Goal: Task Accomplishment & Management: Manage account settings

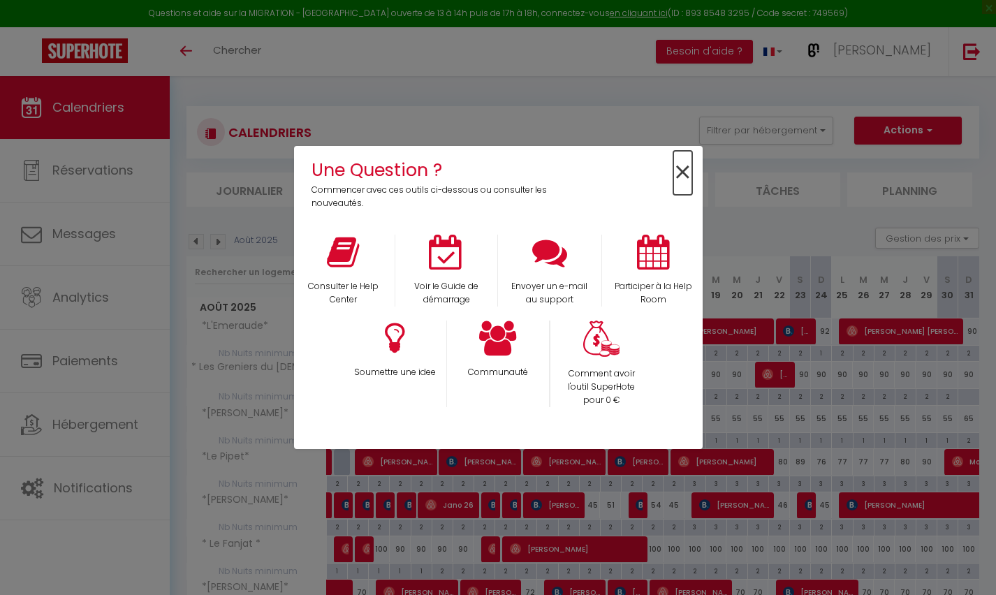
click at [683, 171] on span "×" at bounding box center [683, 173] width 19 height 44
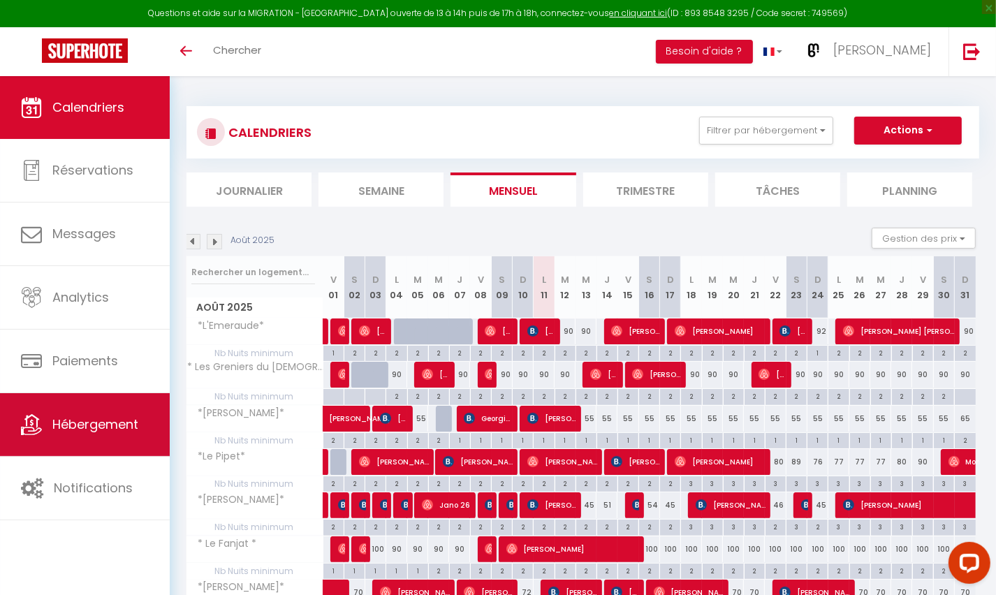
click at [83, 433] on link "Hébergement" at bounding box center [85, 424] width 170 height 63
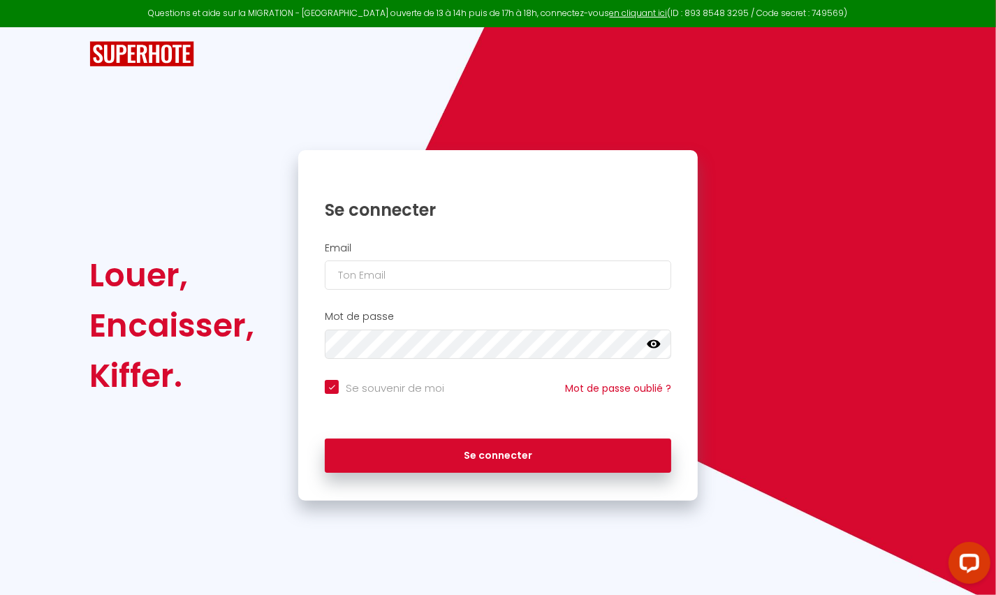
checkbox input "true"
type input "[EMAIL_ADDRESS][DOMAIN_NAME]"
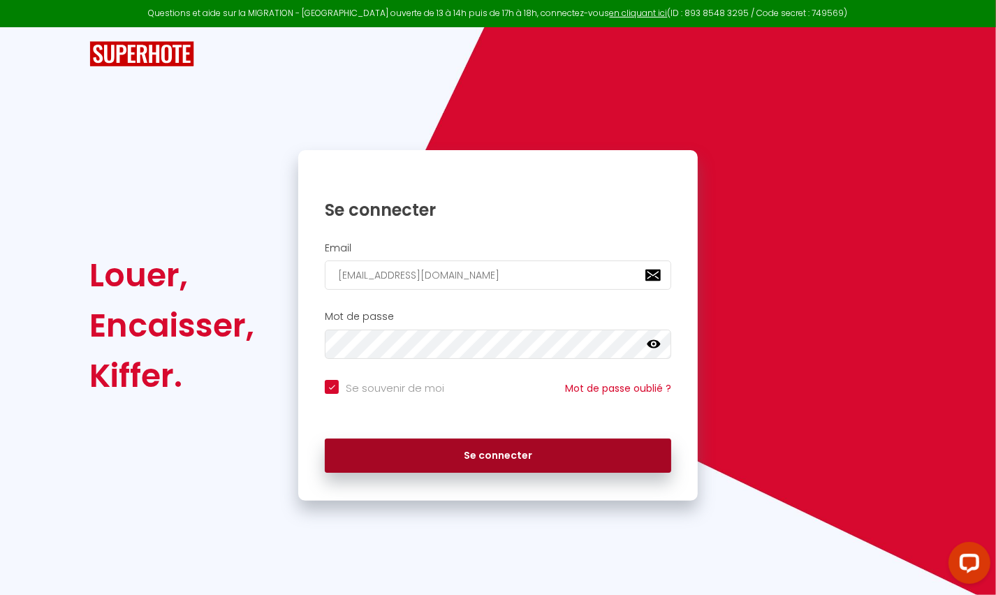
click at [477, 447] on button "Se connecter" at bounding box center [498, 456] width 347 height 35
checkbox input "true"
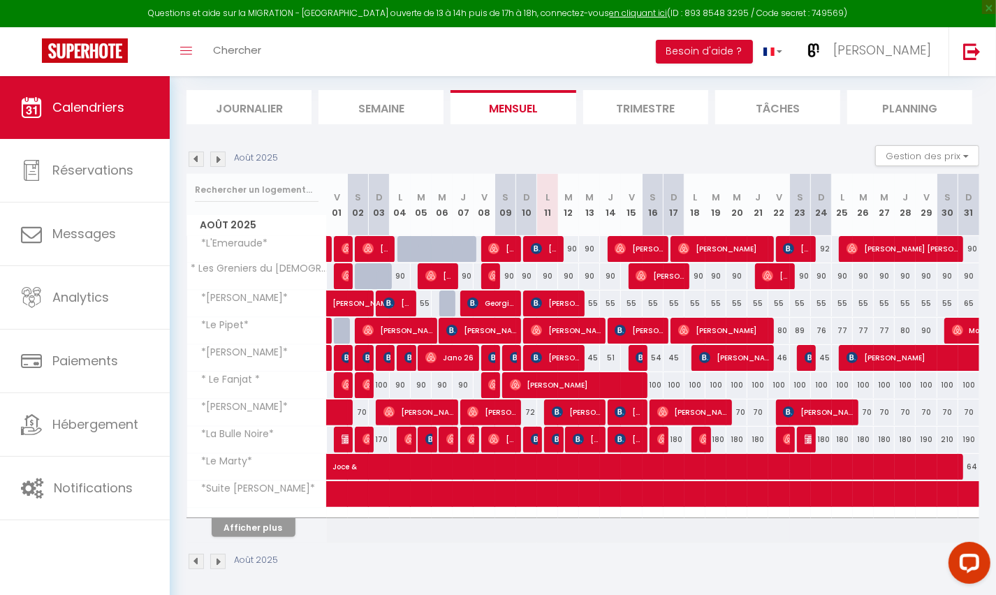
scroll to position [75, 0]
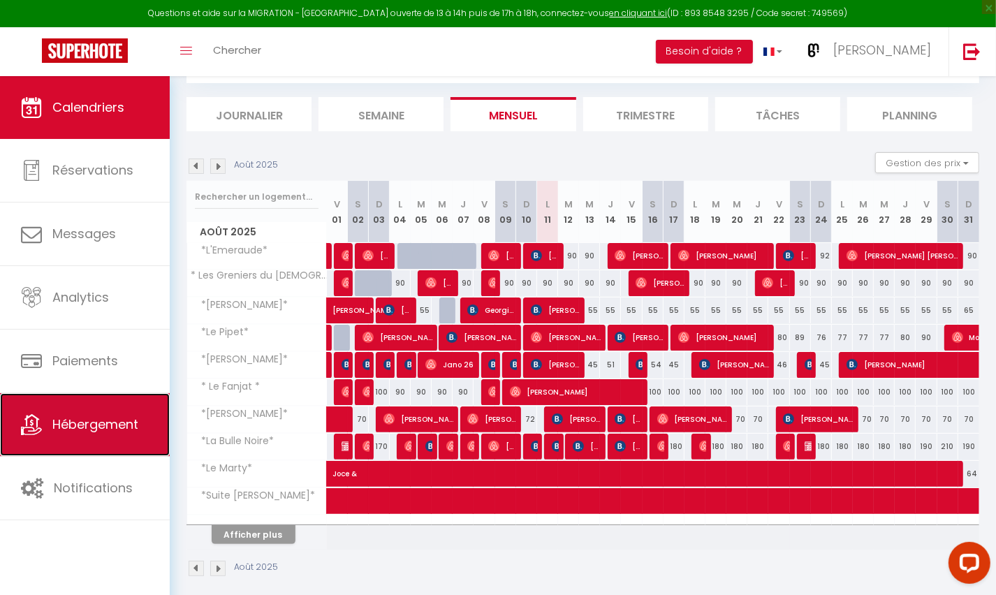
click at [109, 427] on span "Hébergement" at bounding box center [95, 424] width 86 height 17
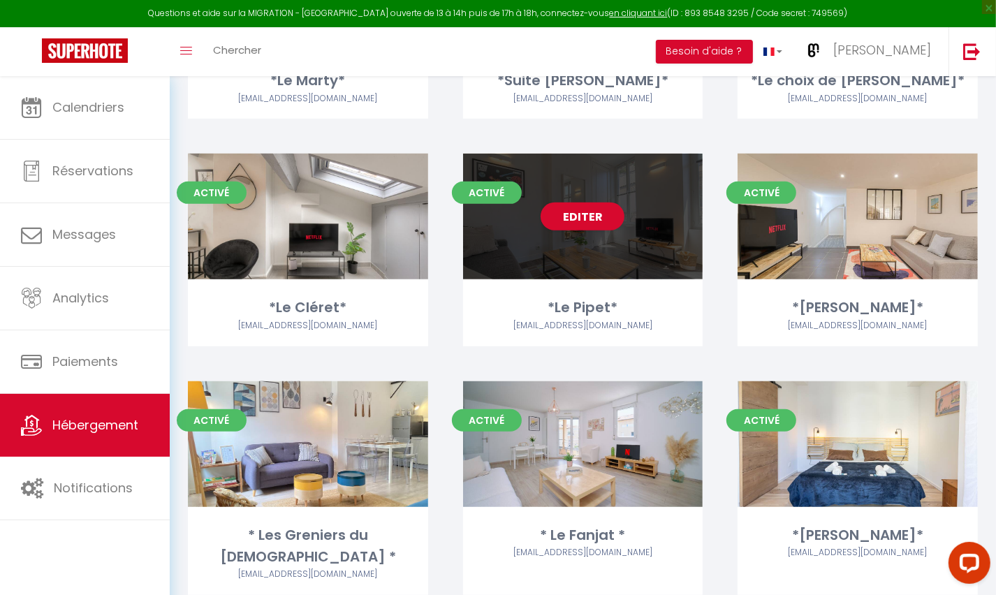
scroll to position [509, 0]
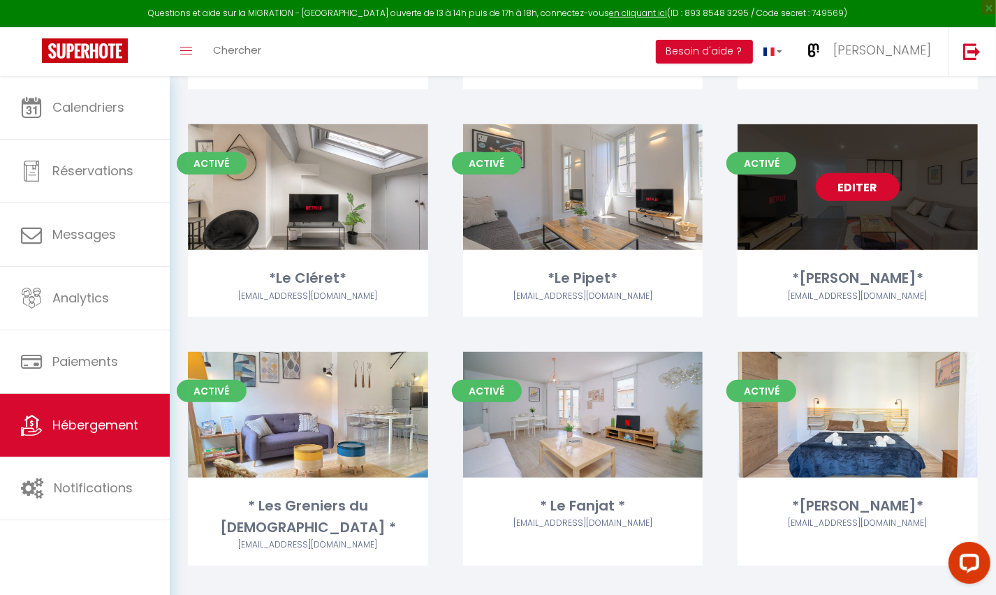
click at [848, 192] on link "Editer" at bounding box center [858, 187] width 84 height 28
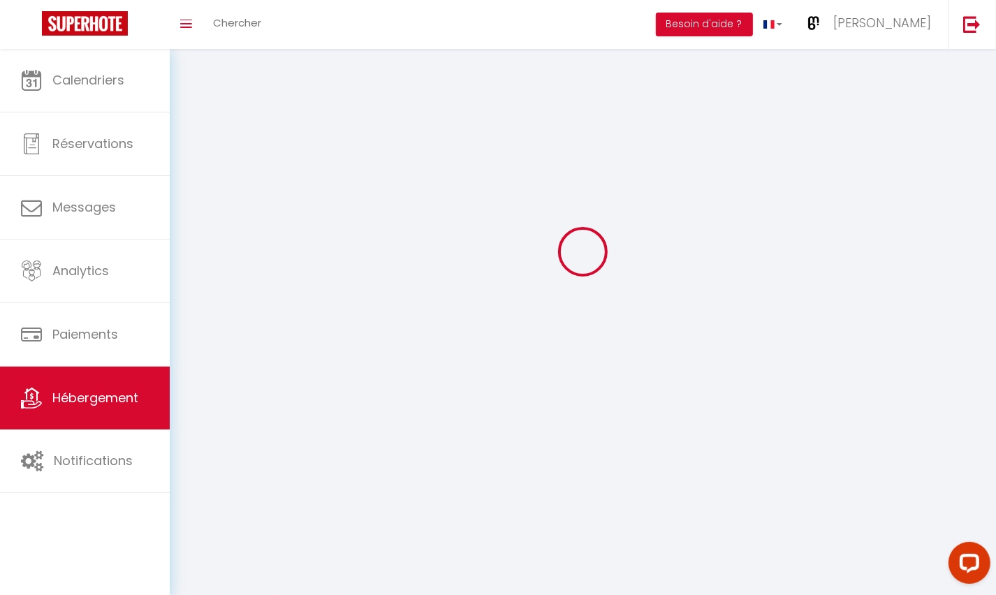
select select "1"
select select
select select "28"
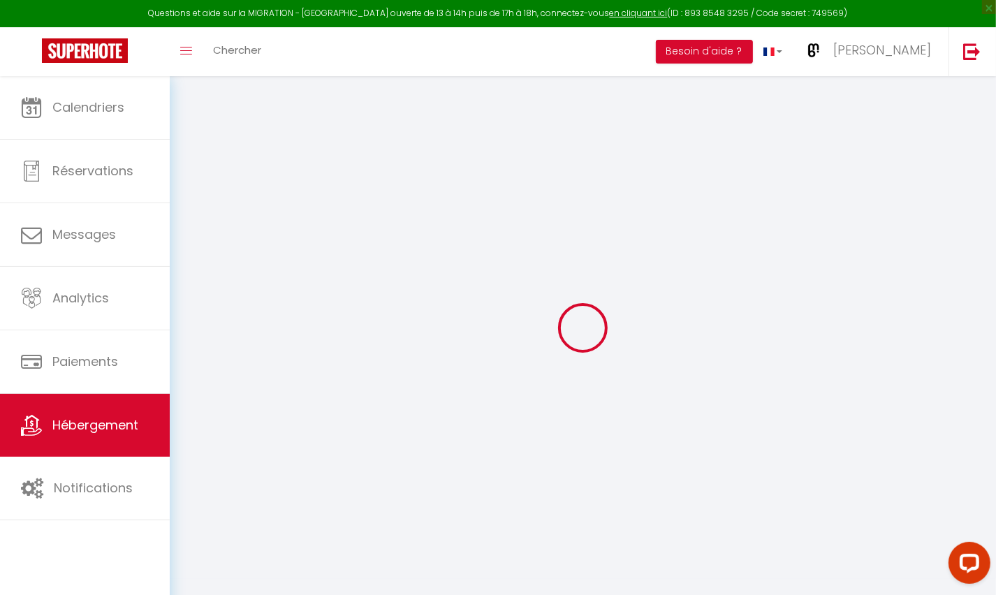
select select
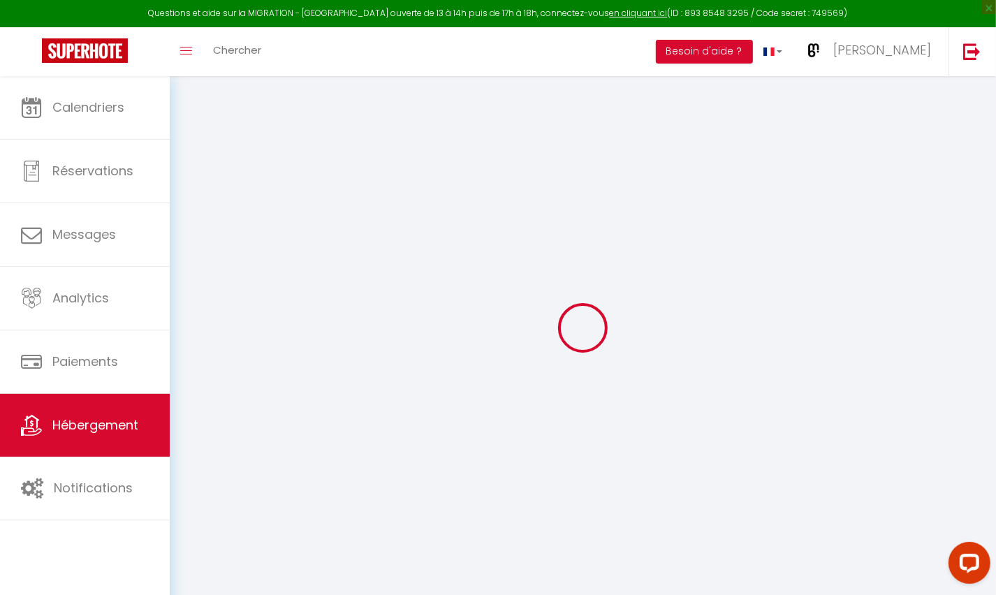
select select
checkbox input "false"
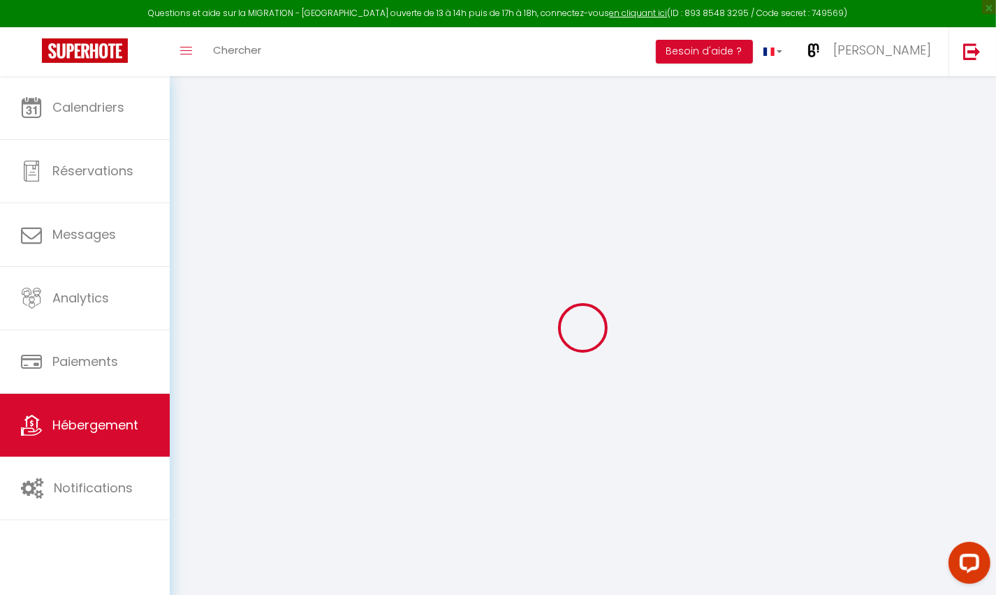
select select
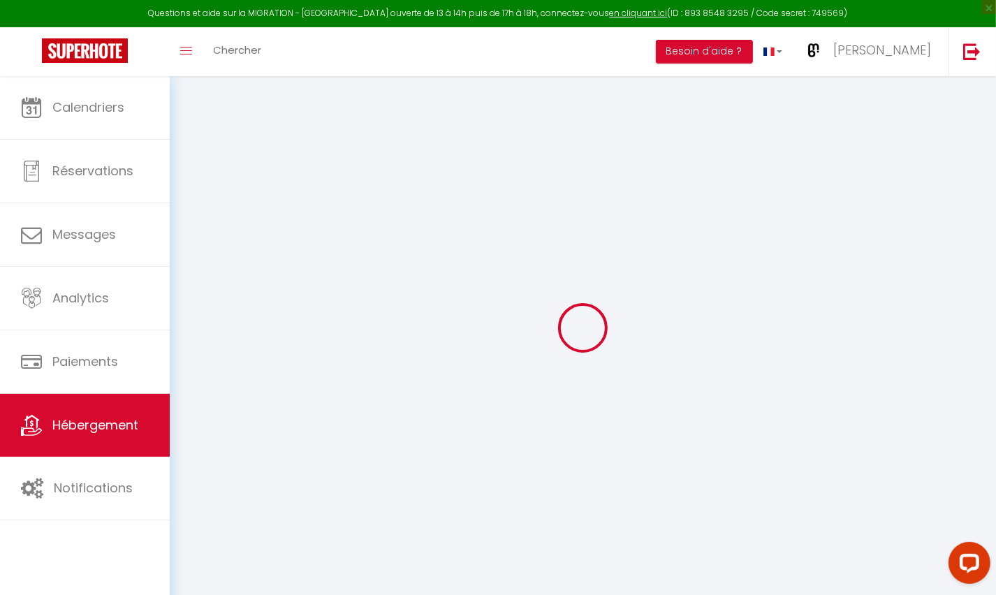
select select
checkbox input "false"
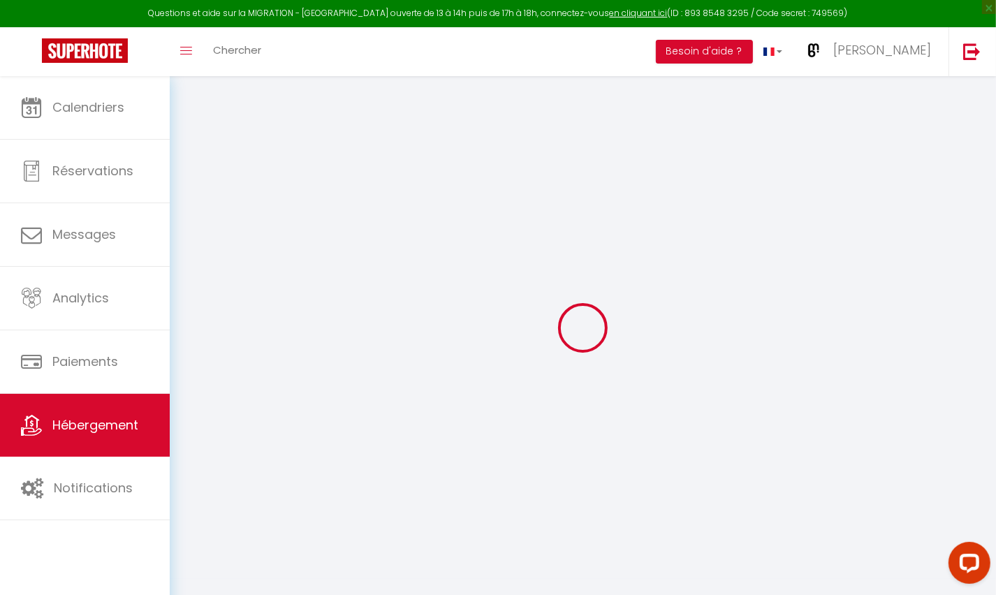
checkbox input "false"
select select
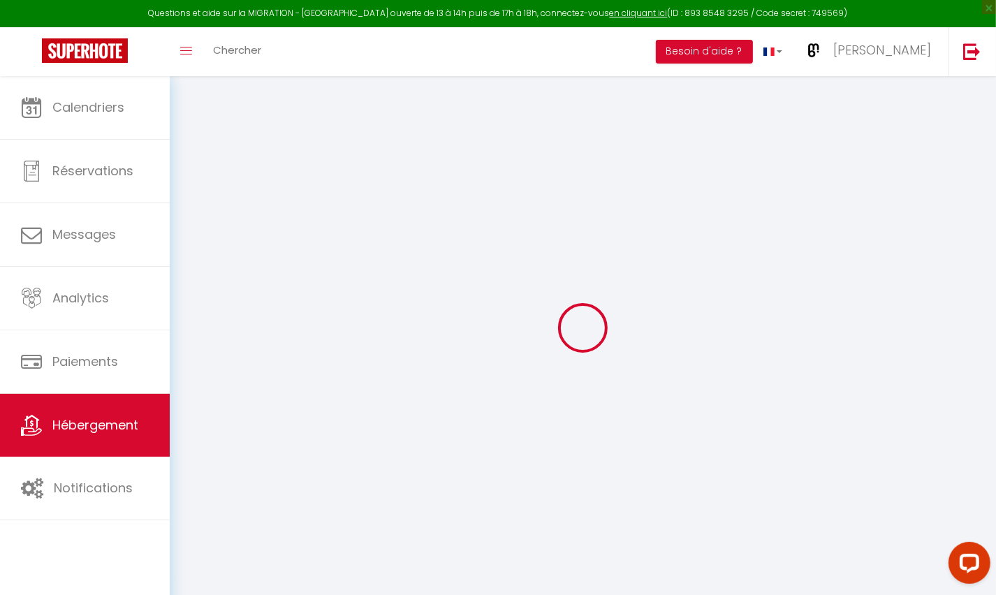
select select
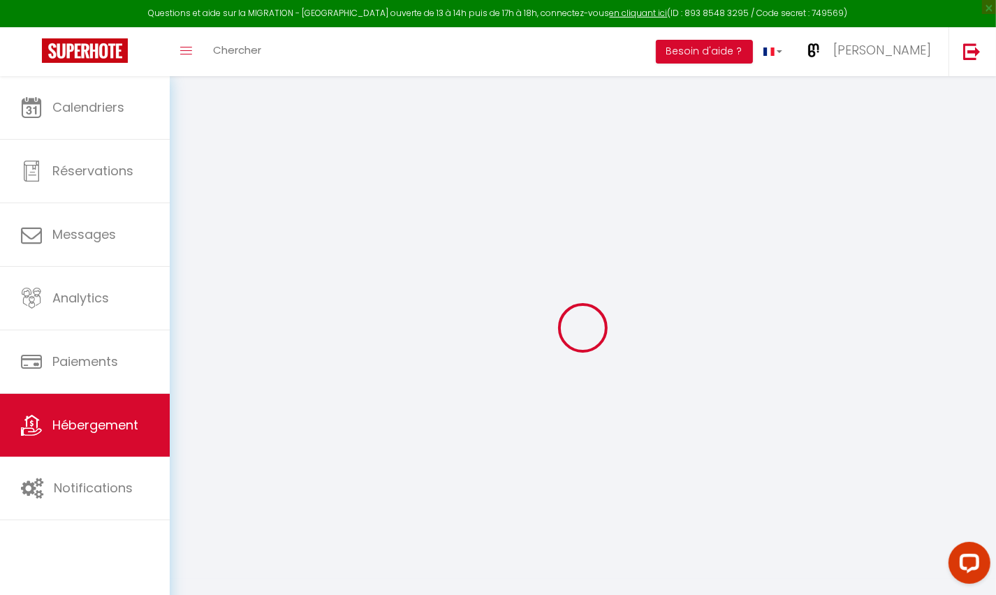
checkbox input "false"
select select
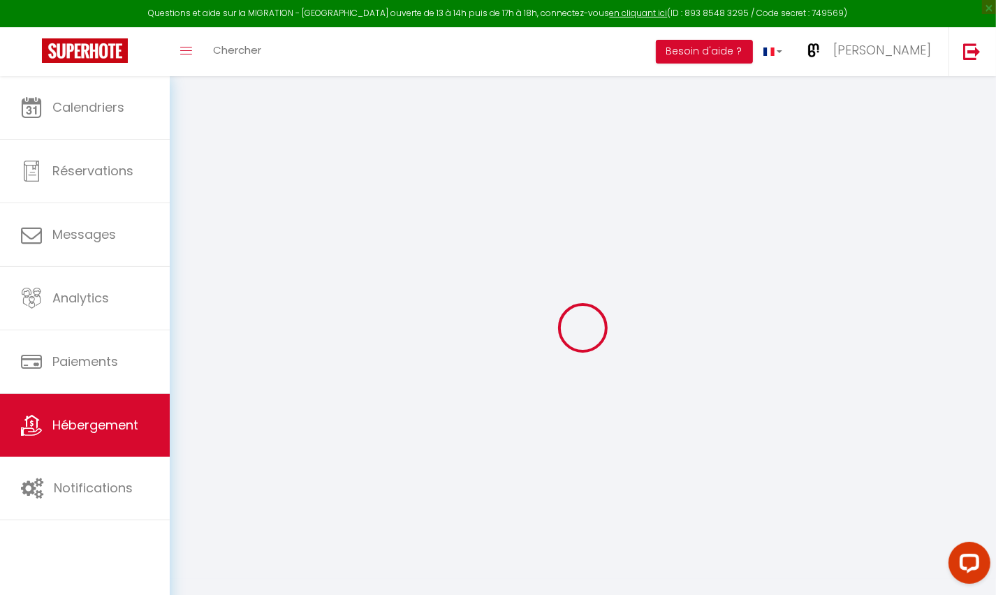
select select
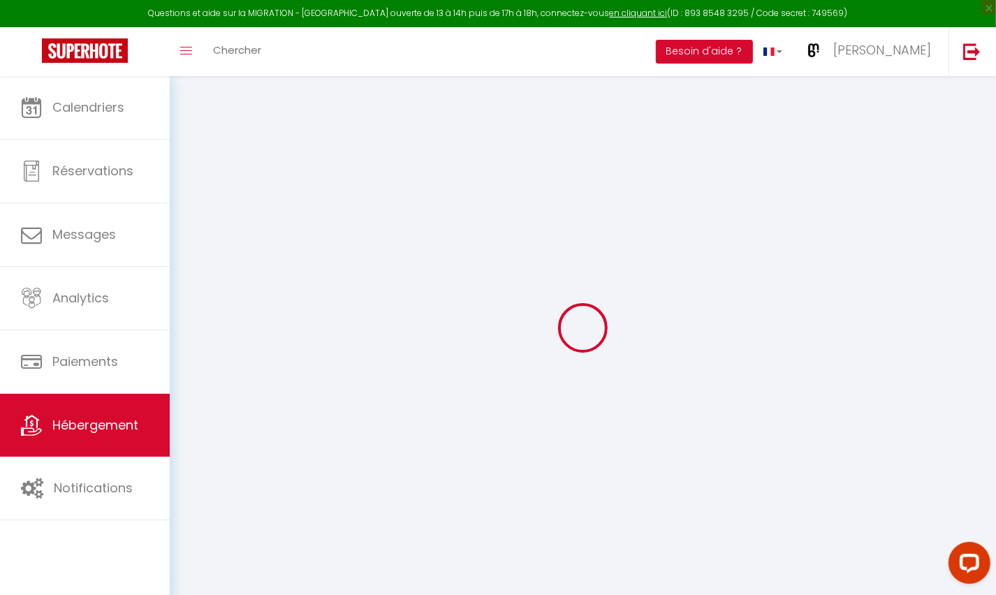
select select
checkbox input "false"
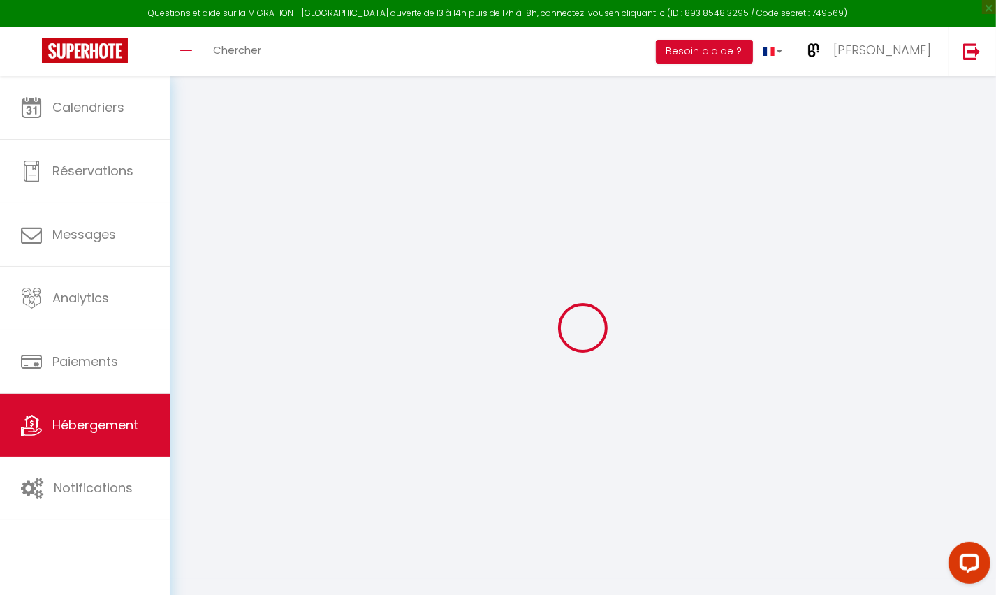
checkbox input "false"
select select
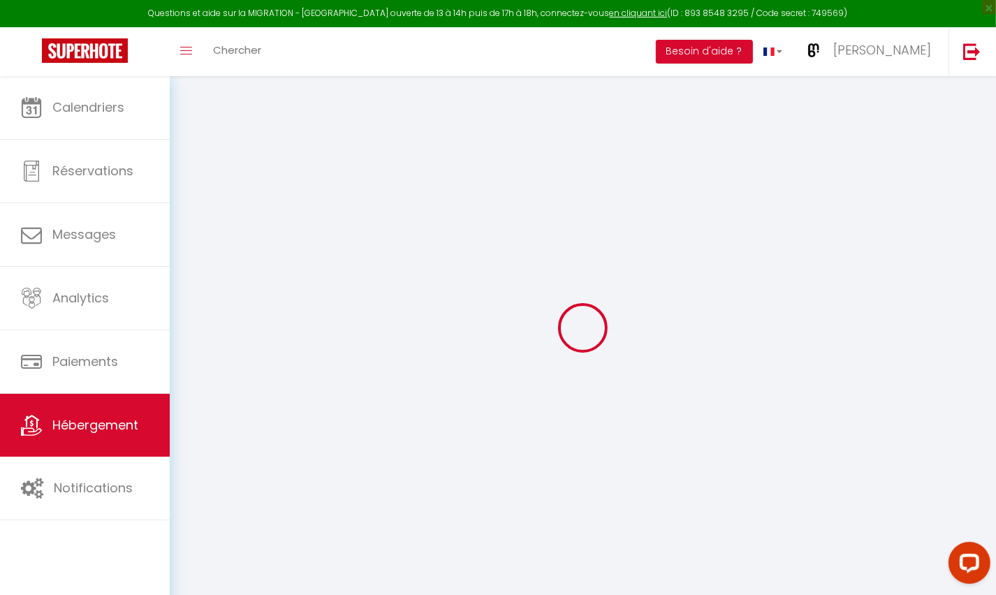
select select
checkbox input "false"
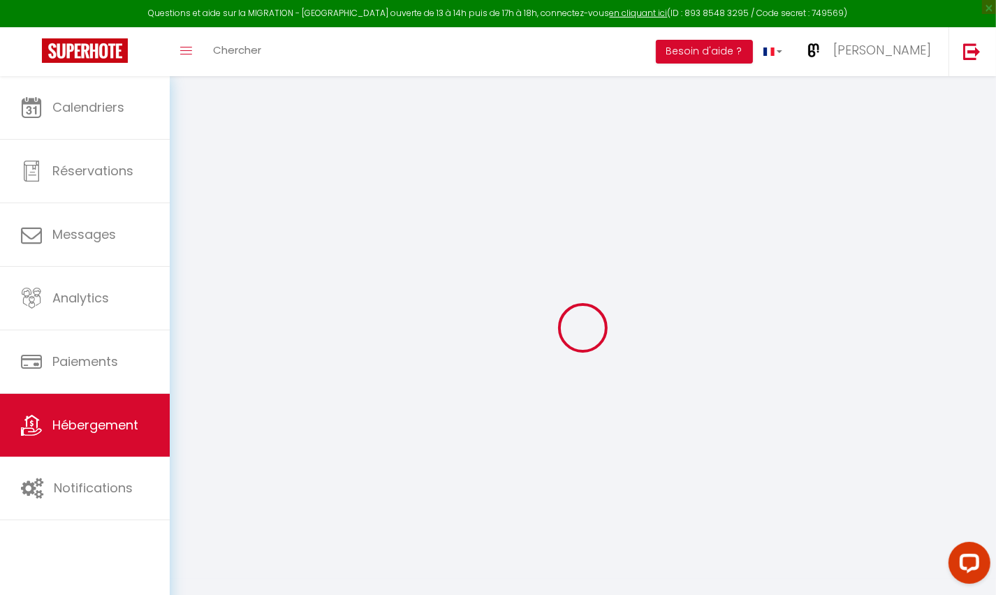
checkbox input "false"
select select
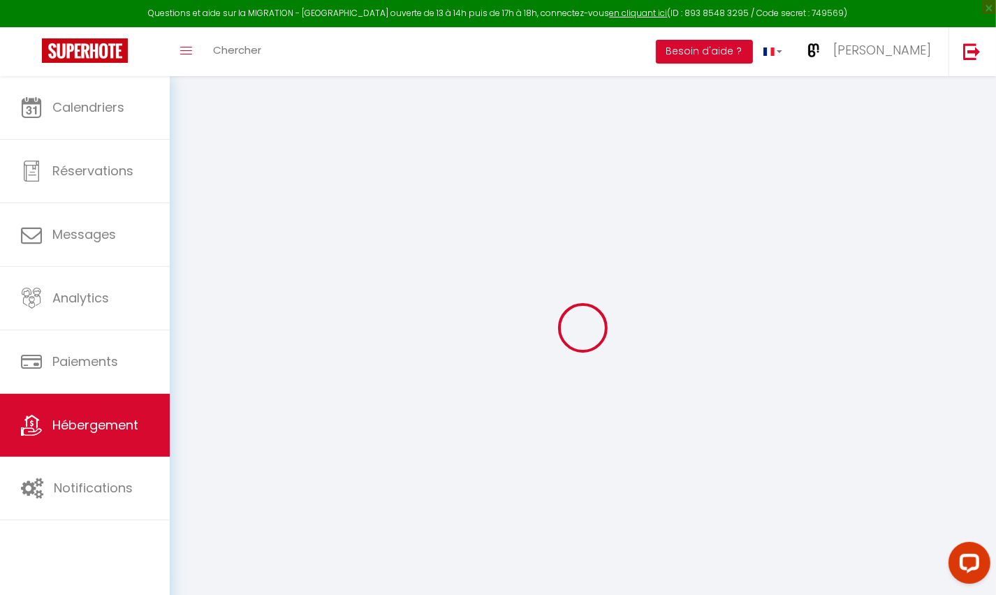
type input "*[PERSON_NAME]*"
type input "[PERSON_NAME]"
type input "CARTIER"
select select "2"
type input "55"
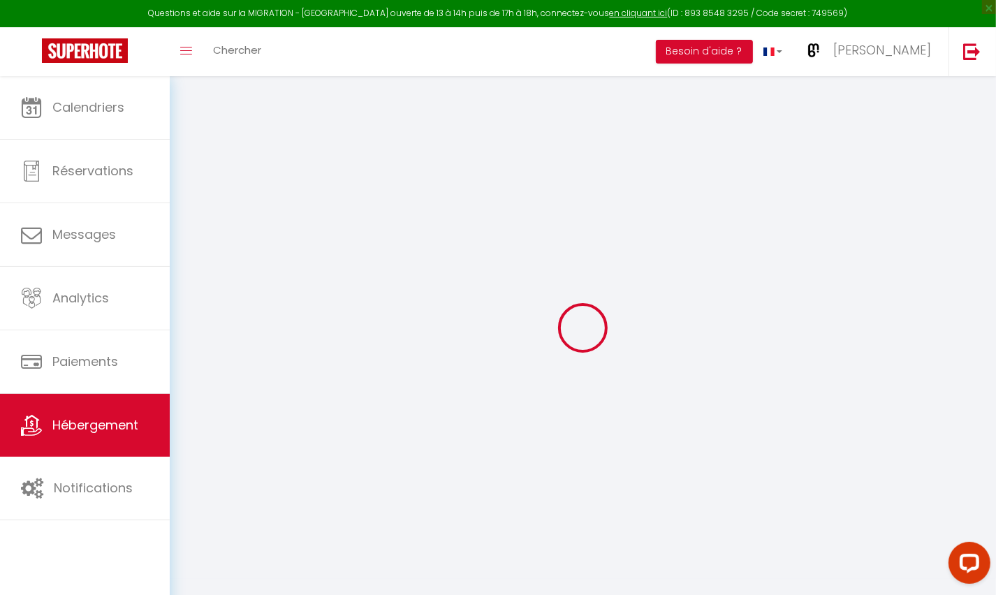
type input "45"
select select
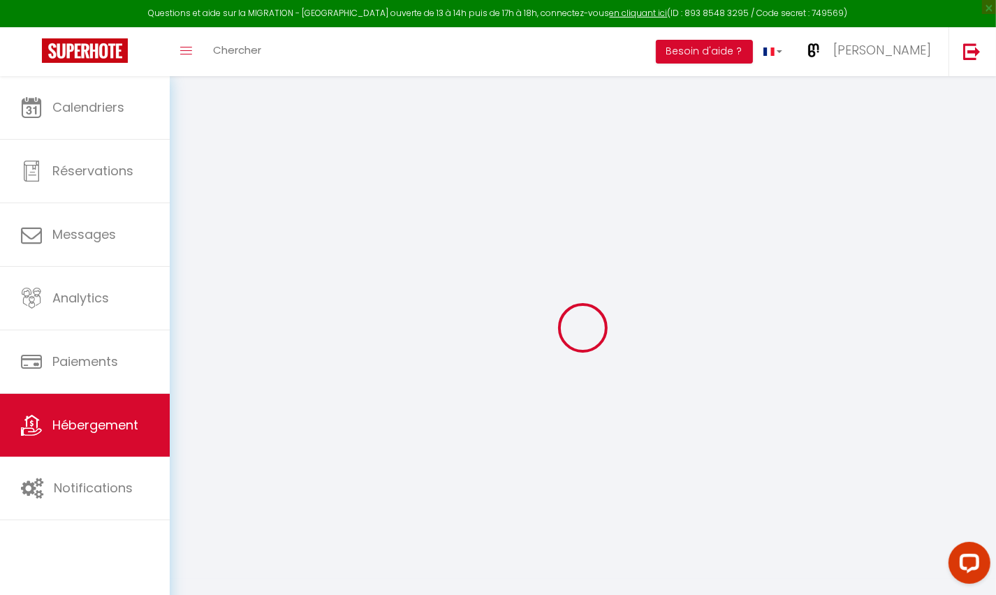
select select
type input "[STREET_ADDRESS][PERSON_NAME]"
type input "38200"
type input "[GEOGRAPHIC_DATA]"
type input "[EMAIL_ADDRESS][DOMAIN_NAME]"
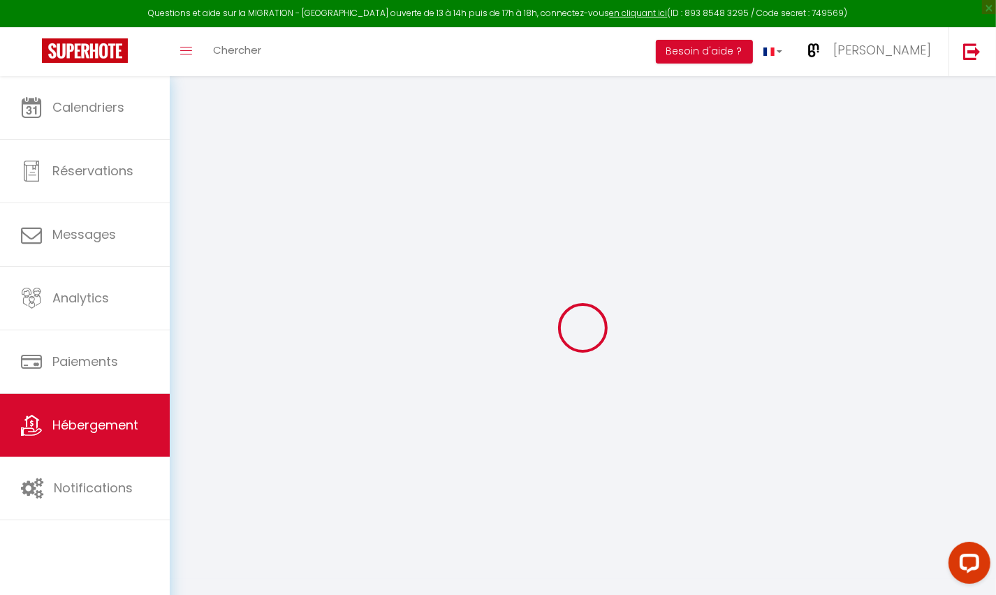
select select "7840"
checkbox input "false"
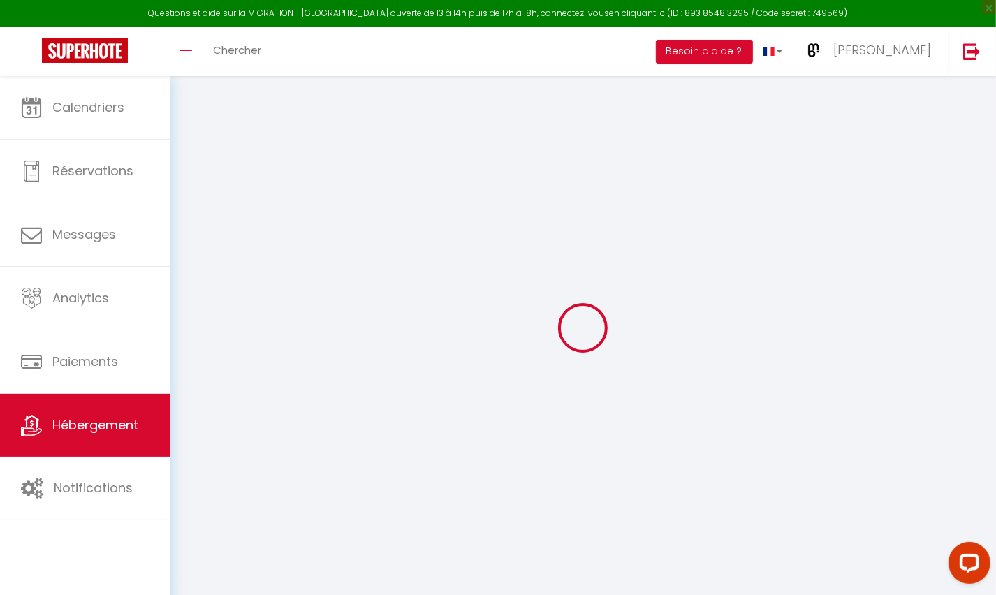
type input "25"
type input "45"
type input "0"
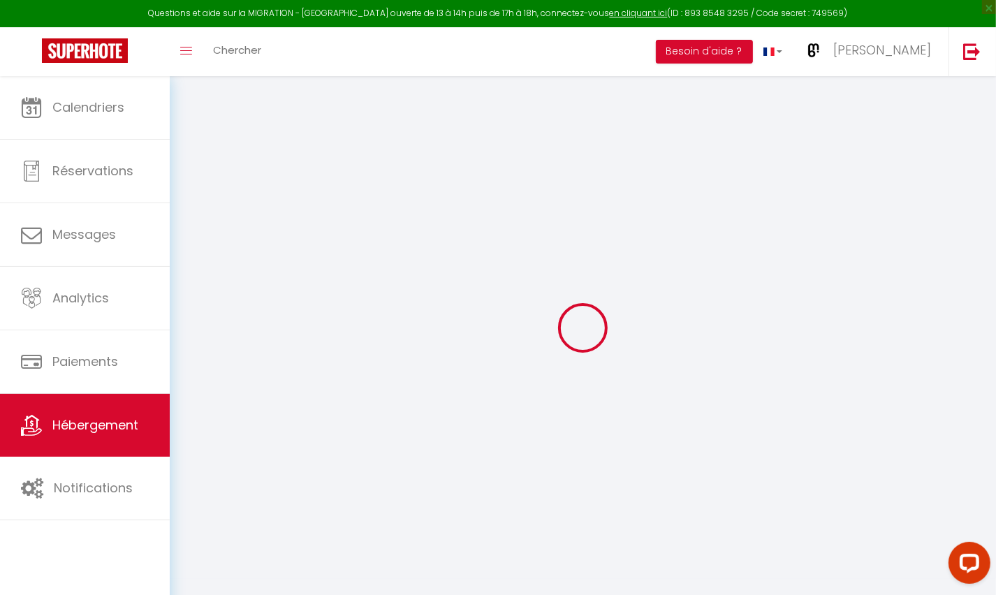
select select "17:00"
select select
select select "10:00"
select select "30"
select select "120"
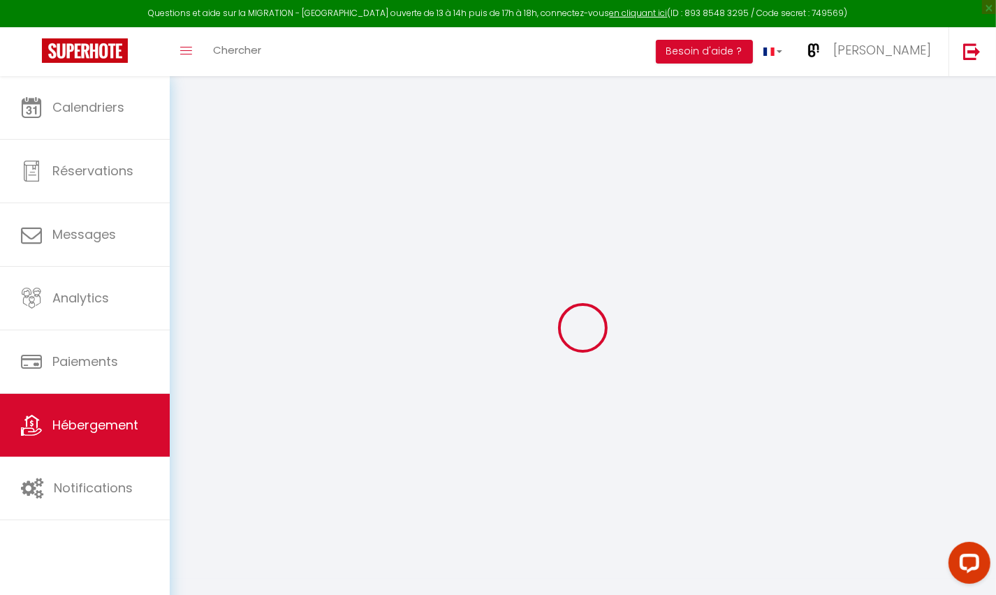
checkbox input "false"
select select
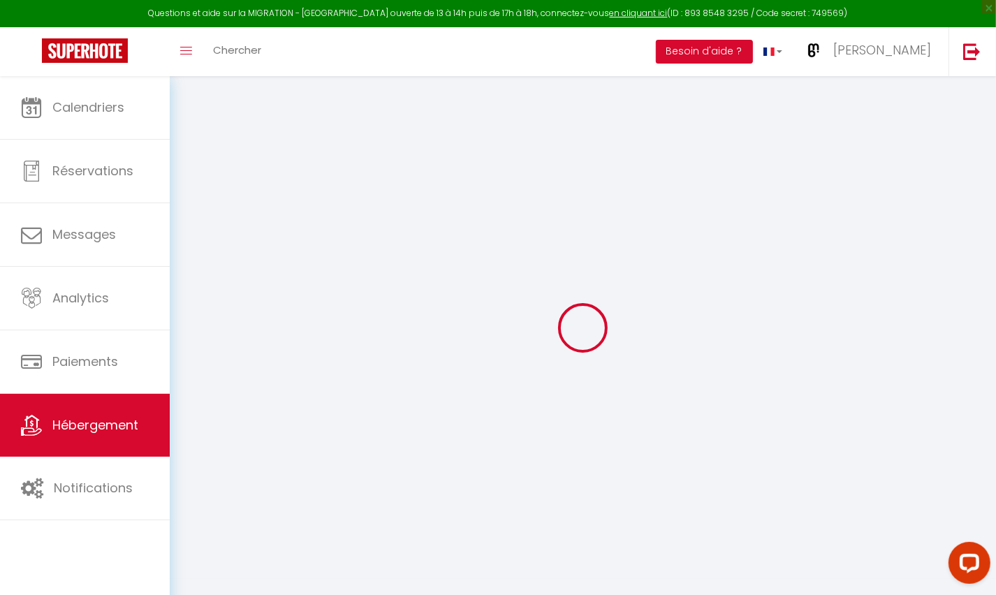
checkbox input "false"
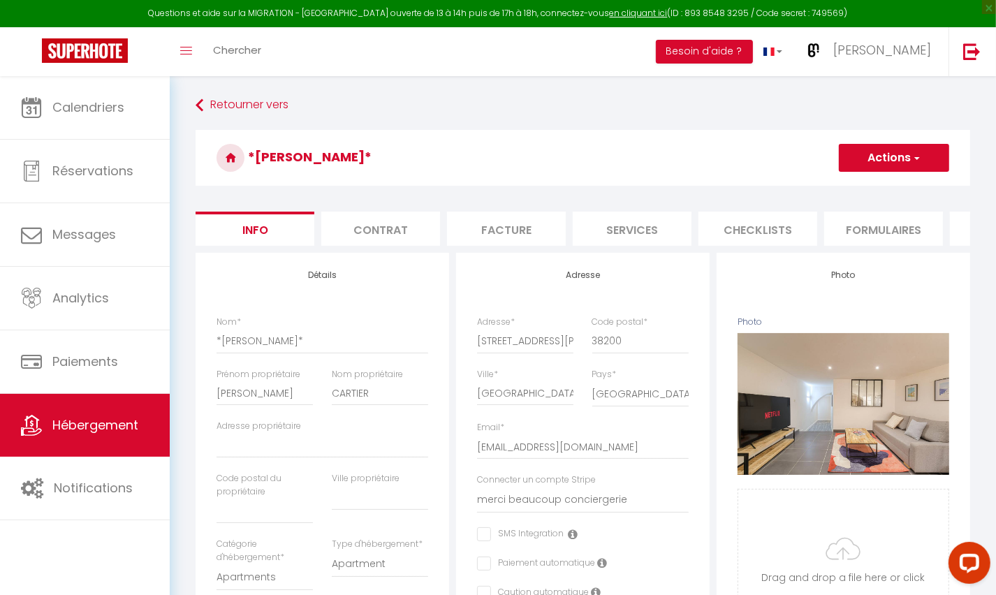
select select
checkbox input "false"
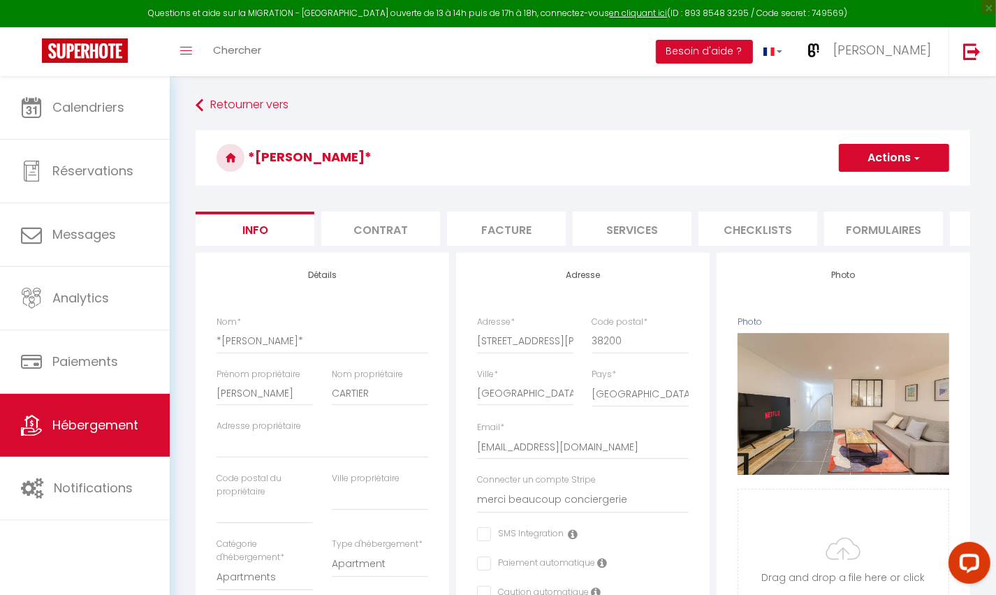
click at [630, 226] on li "Services" at bounding box center [632, 229] width 119 height 34
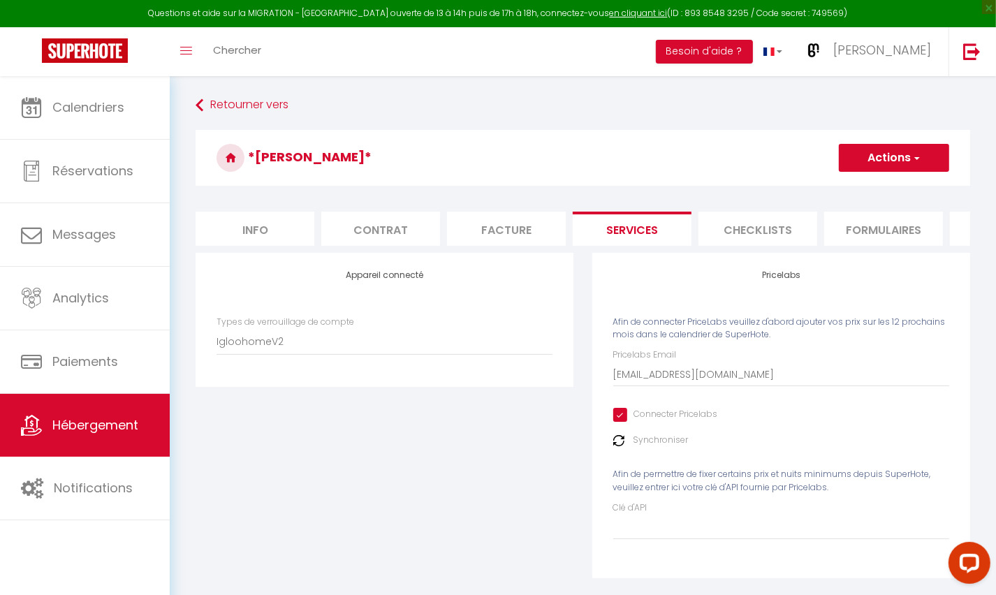
checkbox input "true"
checkbox input "false"
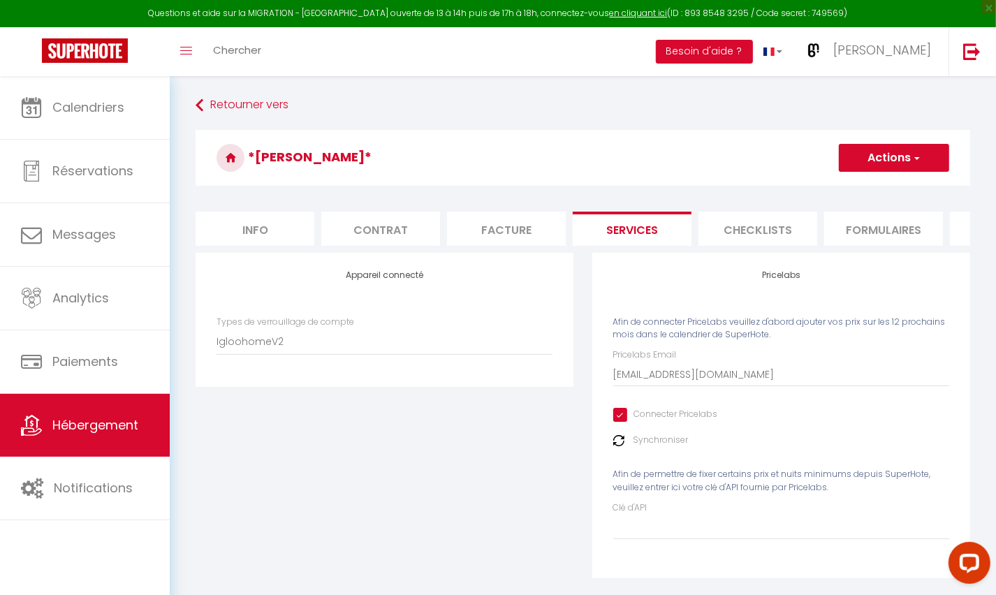
click at [746, 224] on li "Checklists" at bounding box center [758, 229] width 119 height 34
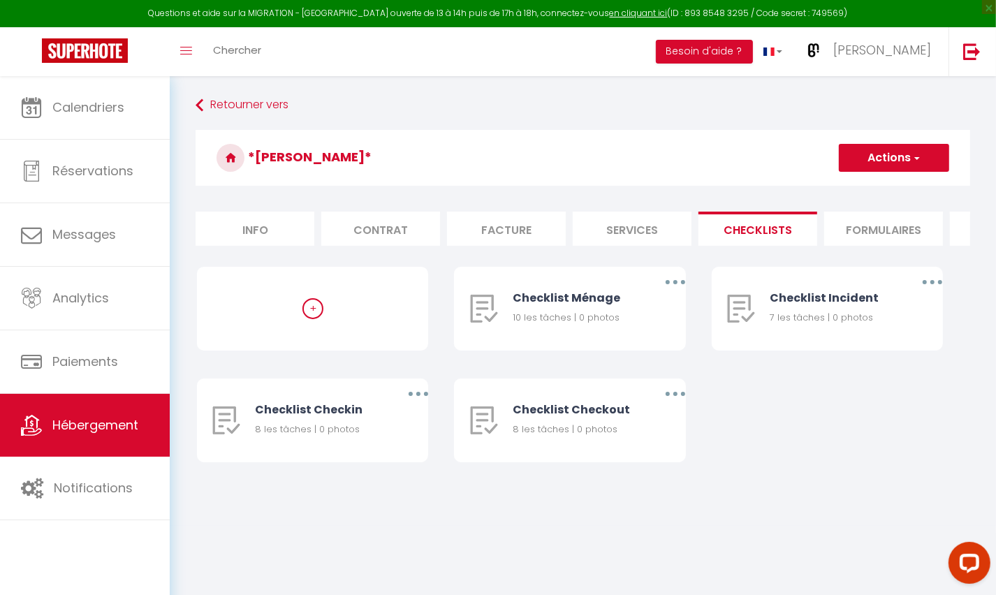
click at [880, 229] on li "Formulaires" at bounding box center [884, 229] width 119 height 34
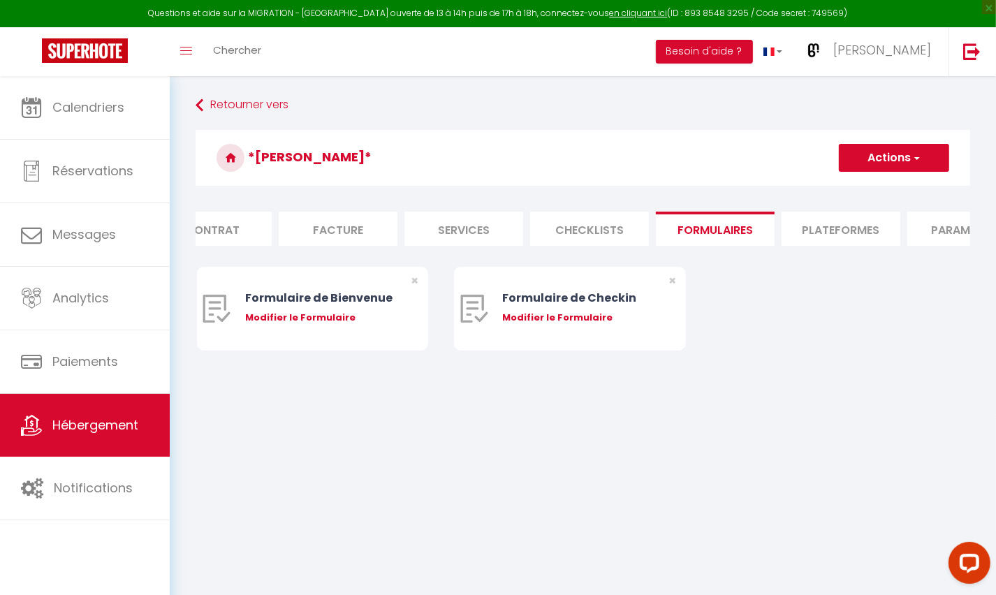
scroll to position [0, 177]
click at [840, 231] on li "Plateformes" at bounding box center [833, 229] width 119 height 34
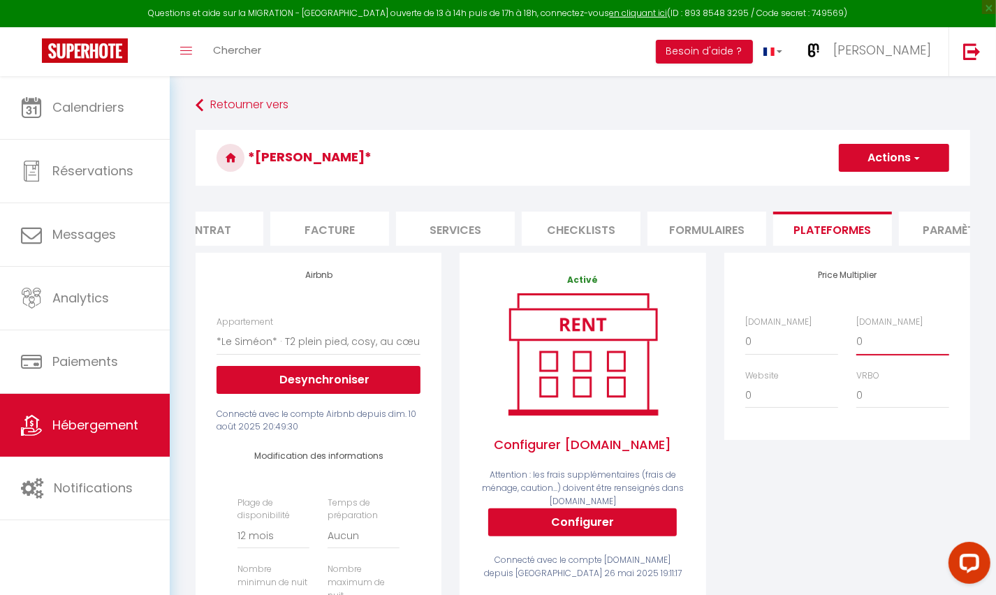
click at [875, 342] on select "0 + 1 % + 2 % + 3 % + 4 % + 5 % + 6 % + 7 % + 8 % + 9 %" at bounding box center [903, 341] width 93 height 27
select select "+ 10 %"
click at [892, 161] on button "Actions" at bounding box center [894, 158] width 110 height 28
click at [889, 187] on link "Enregistrer" at bounding box center [893, 189] width 110 height 18
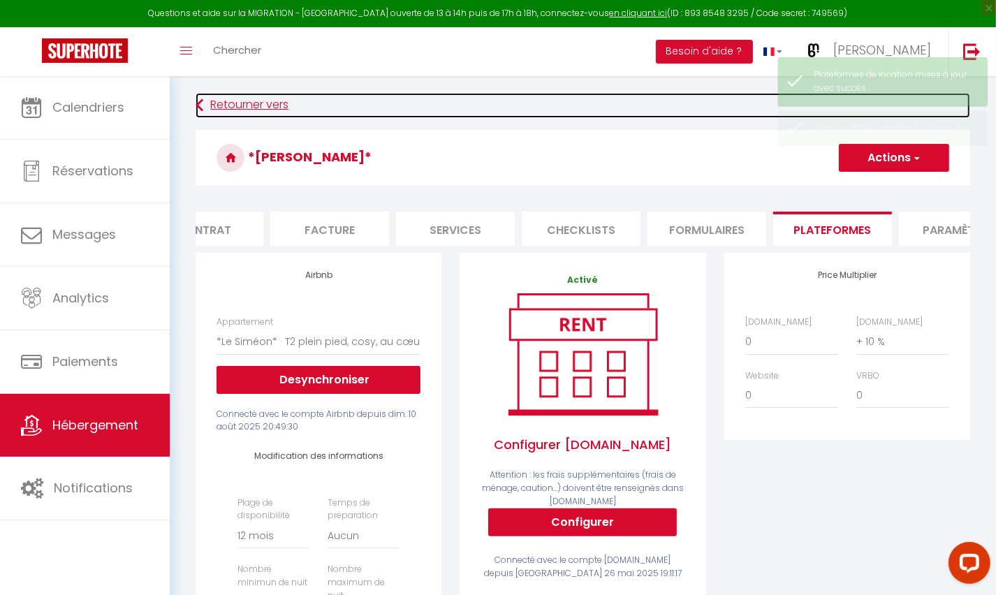
click at [225, 100] on link "Retourner vers" at bounding box center [583, 105] width 775 height 25
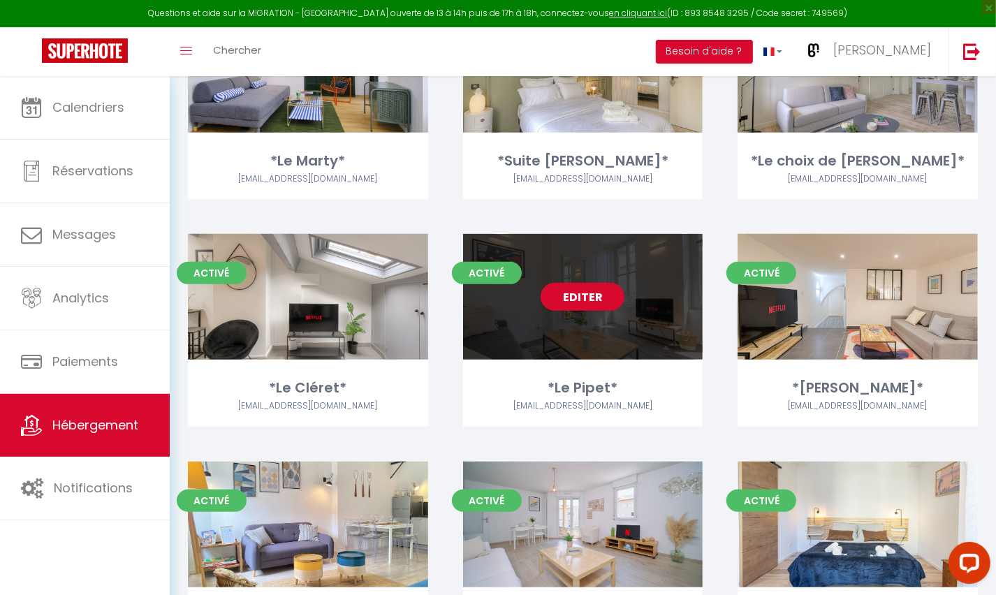
scroll to position [400, 0]
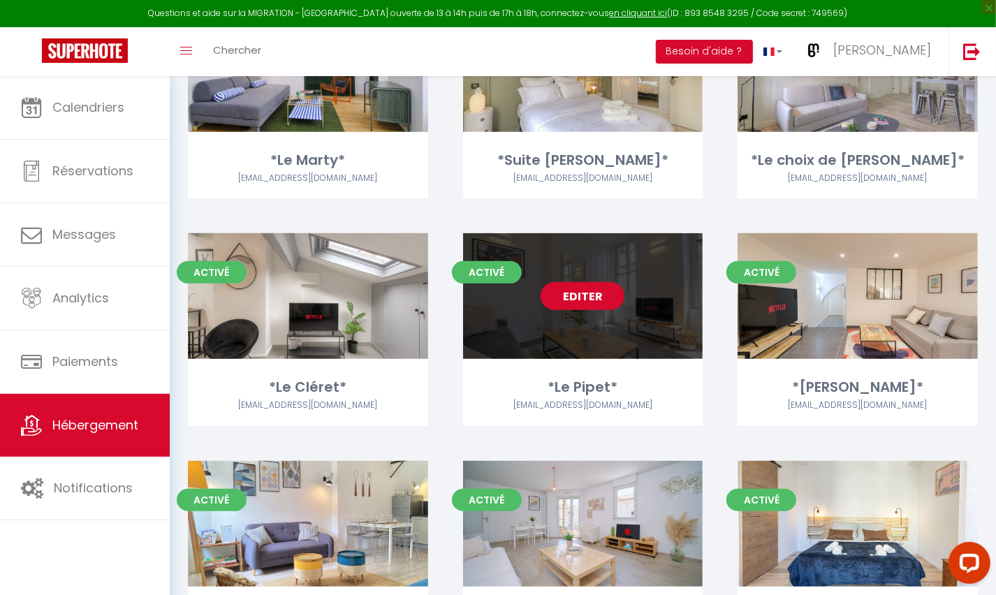
click at [569, 301] on link "Editer" at bounding box center [583, 296] width 84 height 28
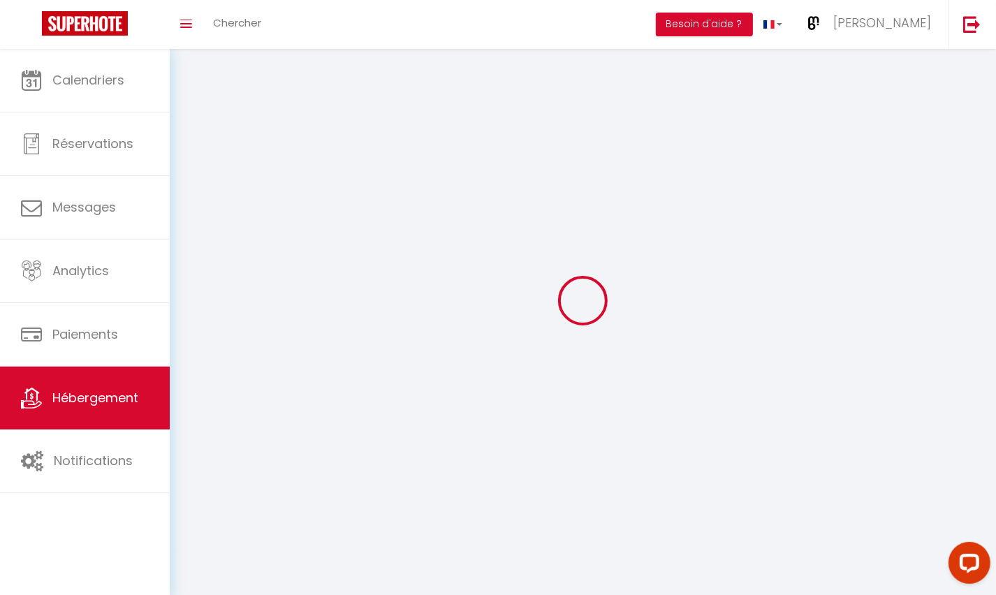
select select
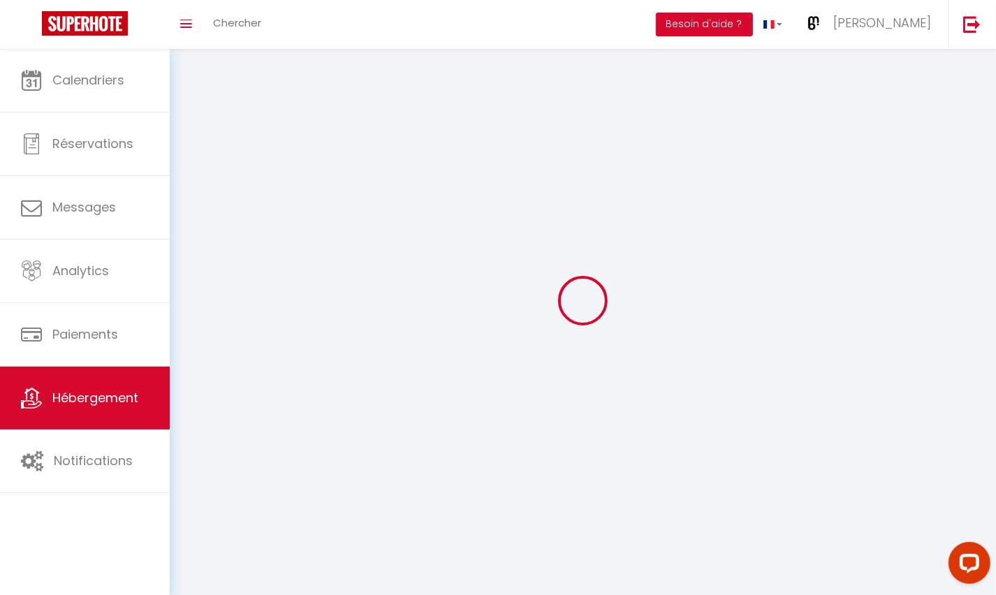
select select "1"
select select
checkbox input "false"
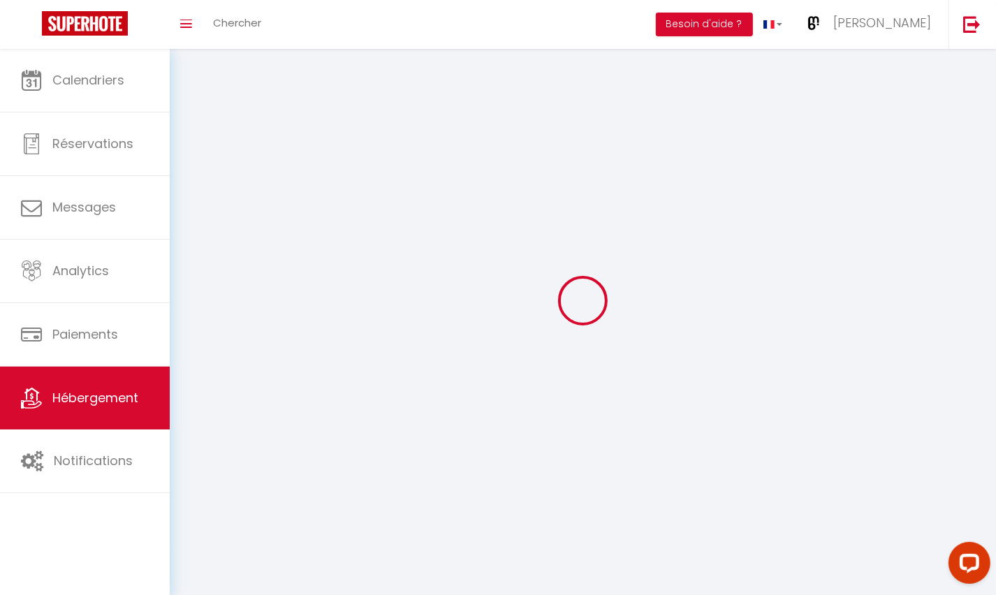
checkbox input "false"
select select "28"
select select
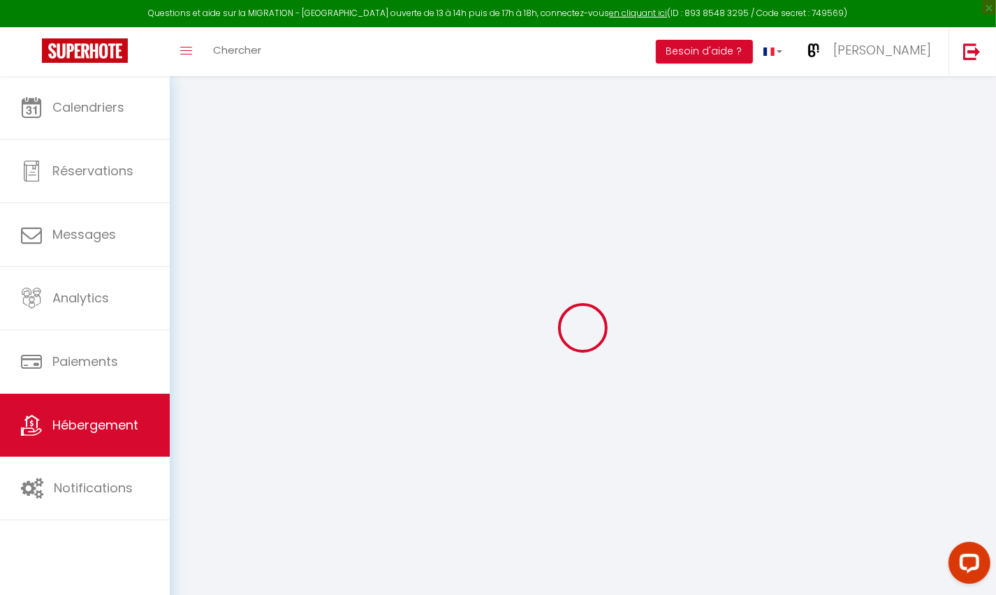
select select
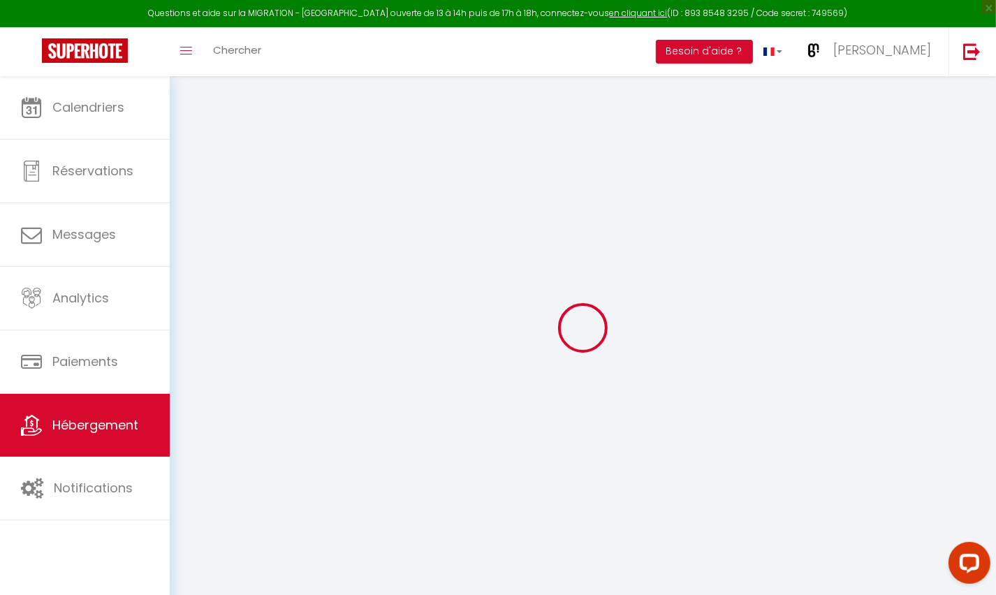
select select
checkbox input "false"
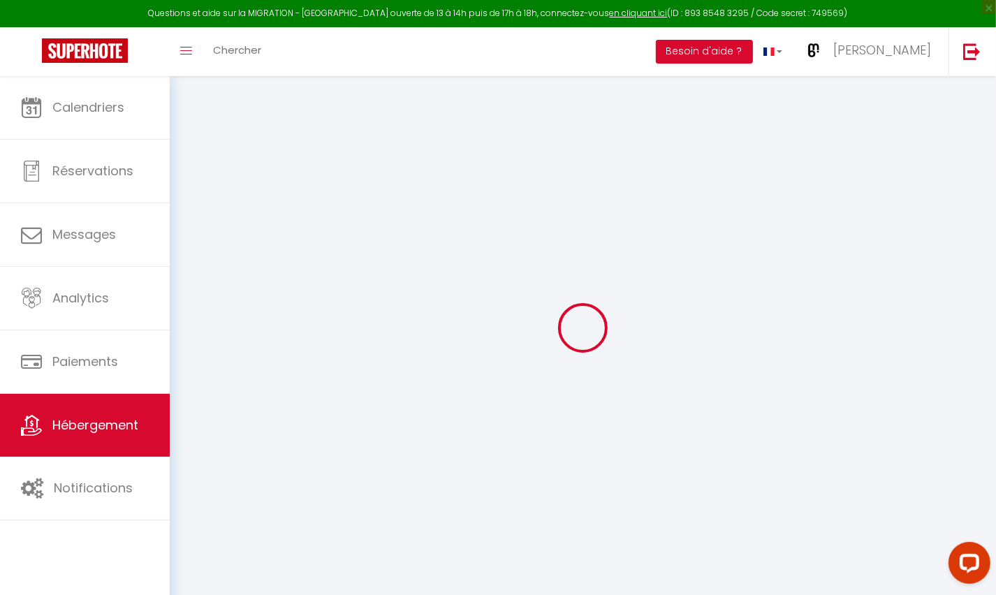
select select
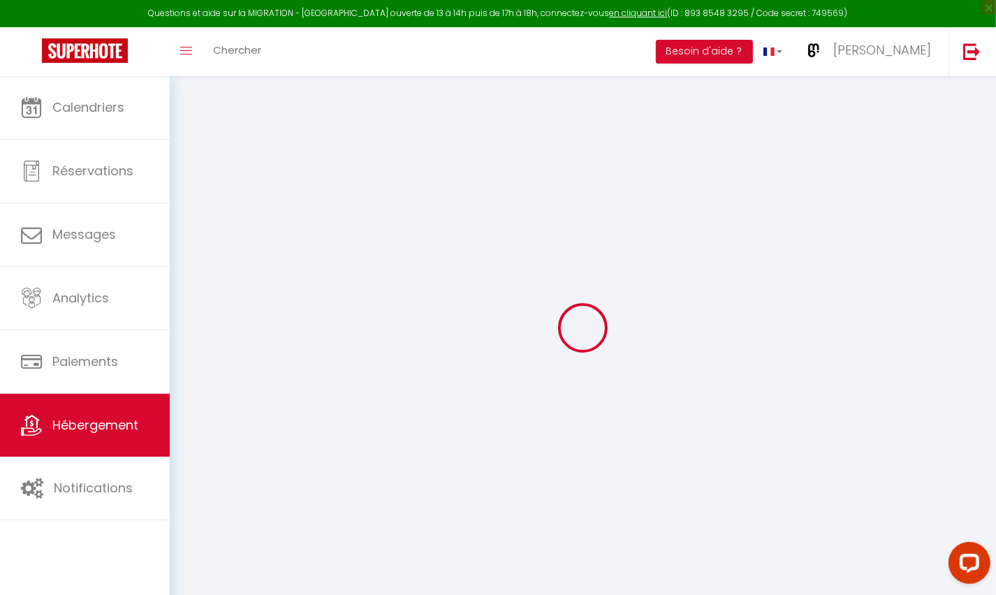
select select
checkbox input "false"
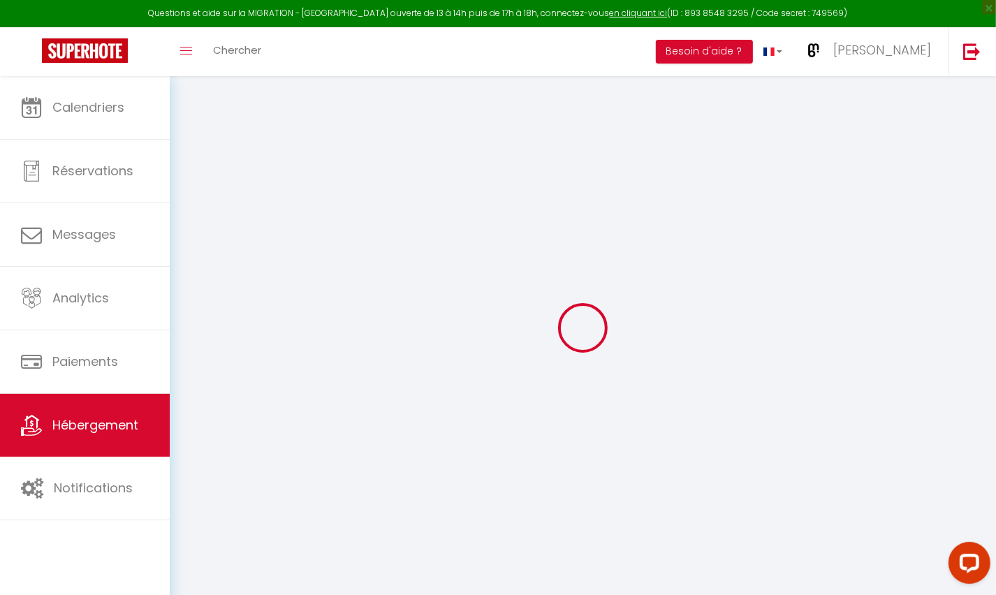
checkbox input "false"
select select
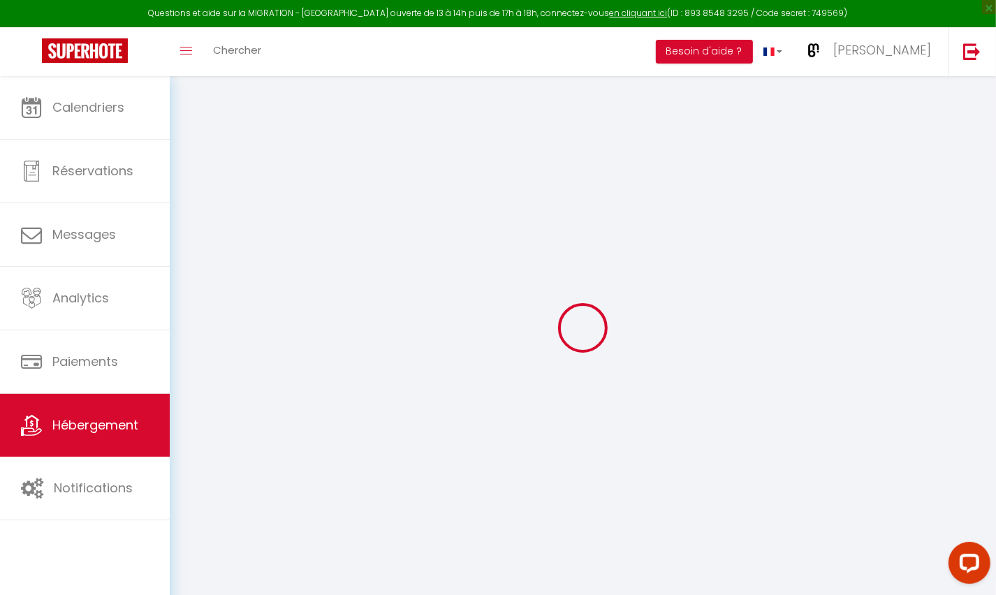
select select
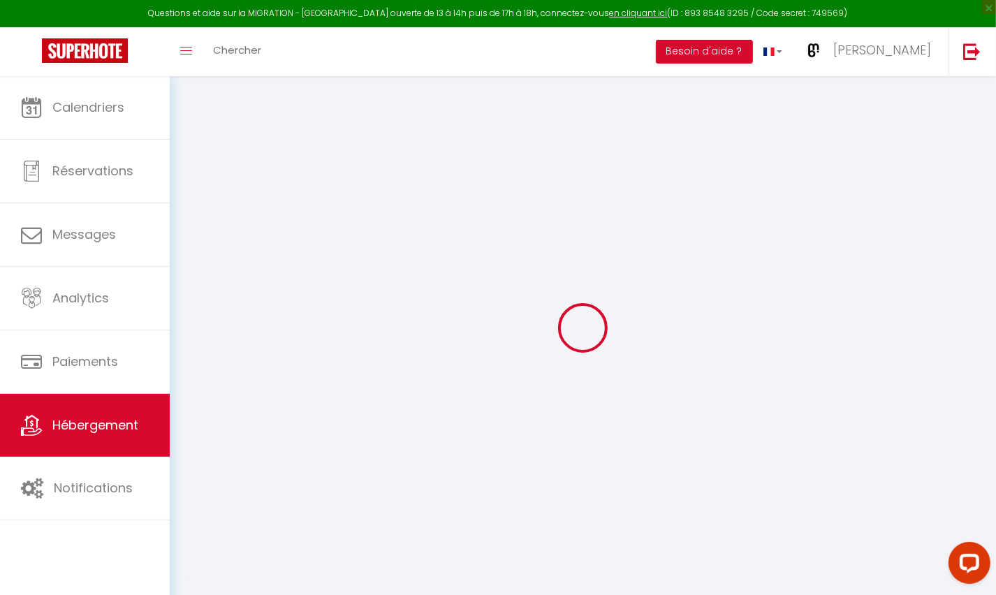
checkbox input "false"
select select
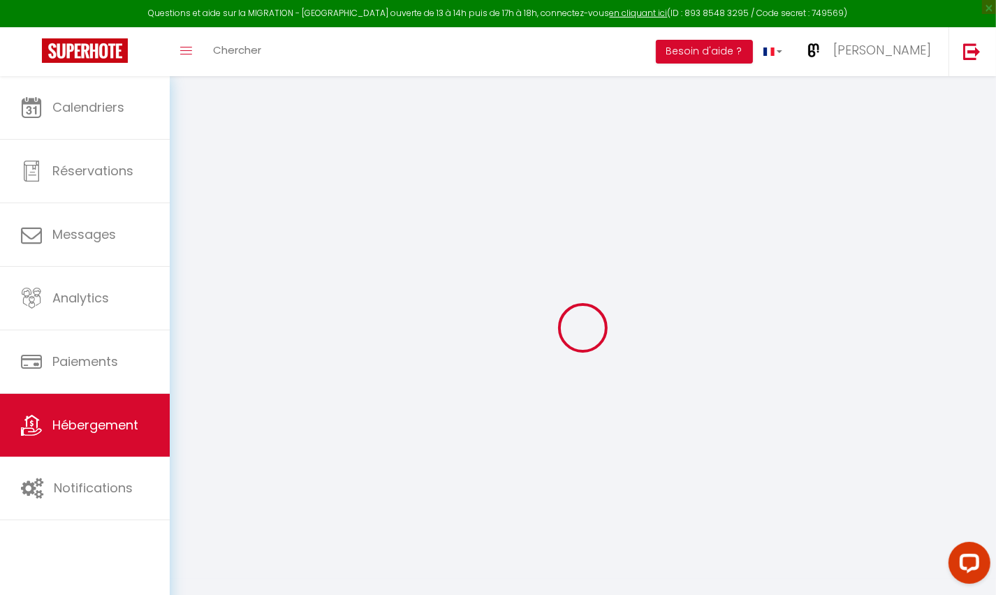
select select
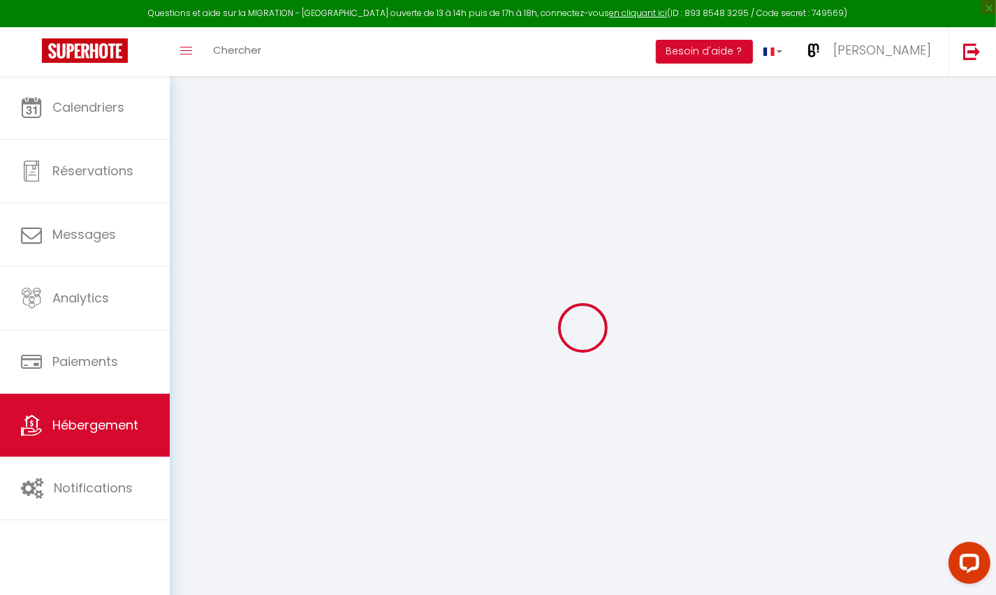
select select
checkbox input "false"
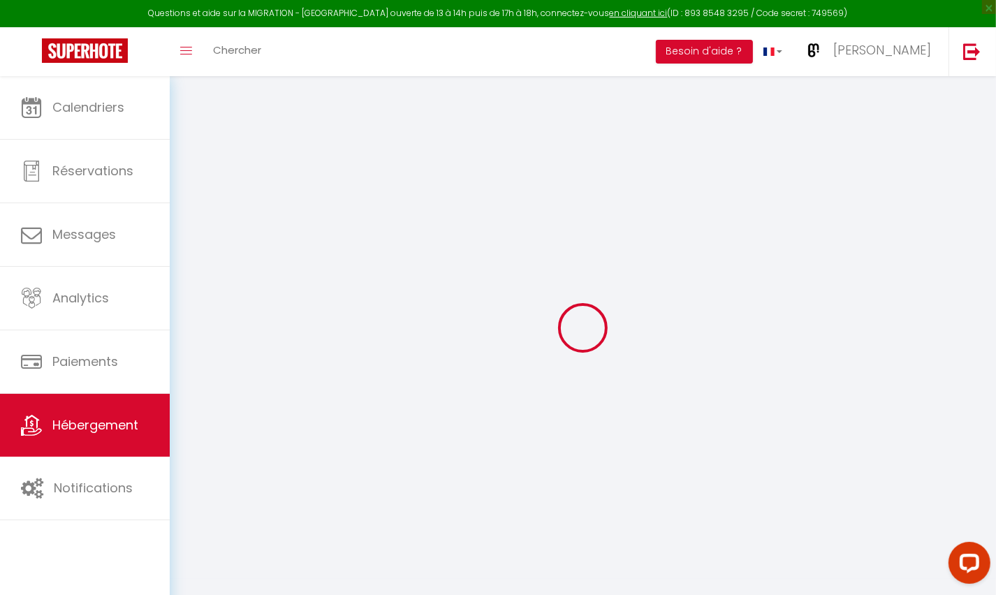
checkbox input "false"
select select
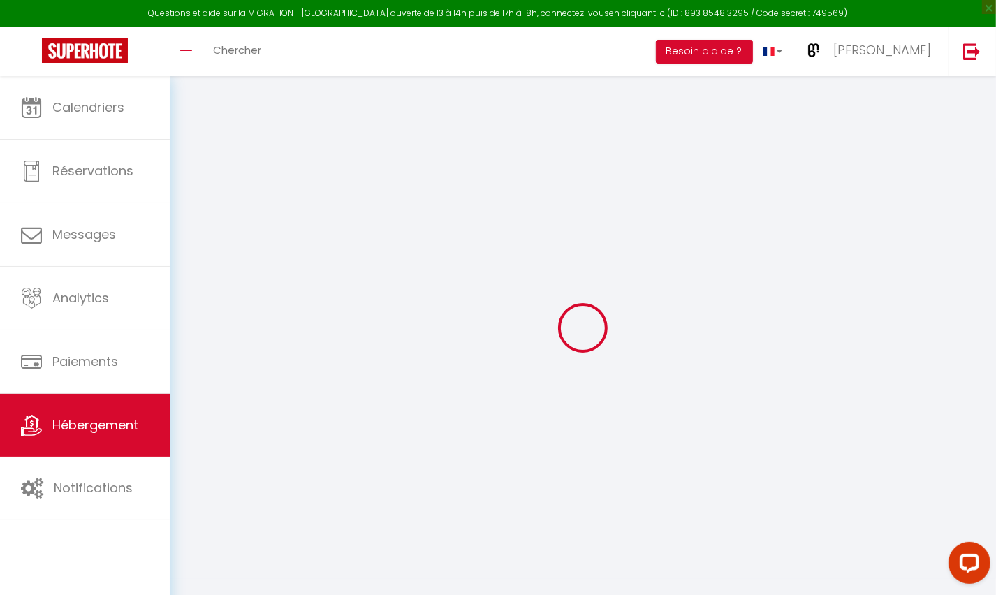
select select
checkbox input "false"
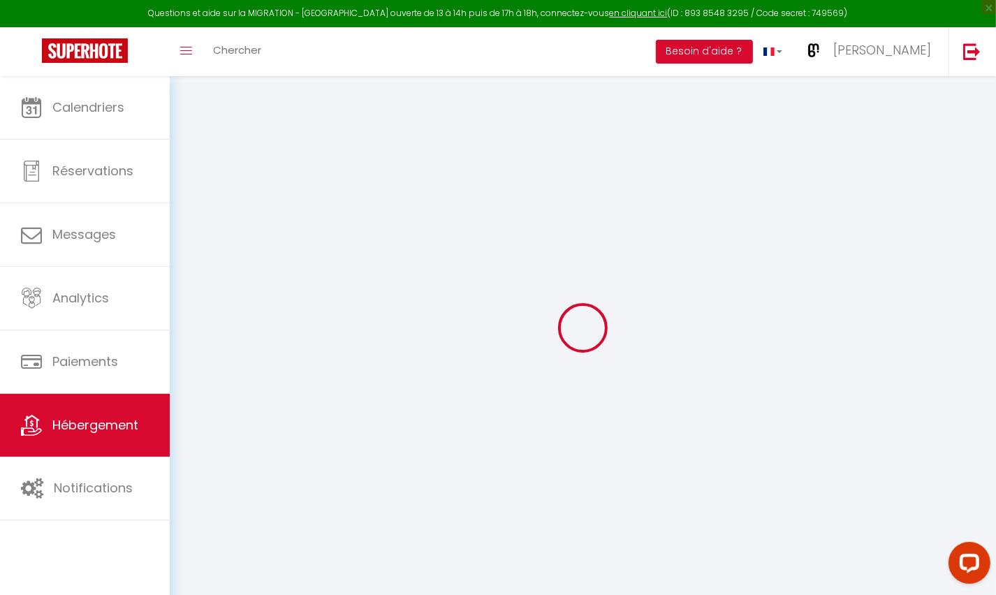
checkbox input "false"
select select
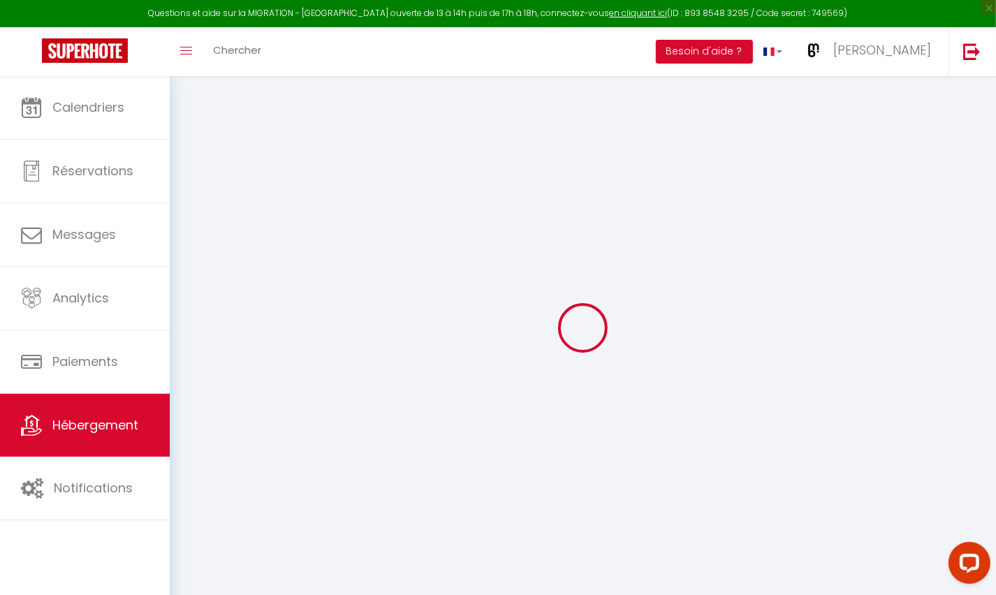
type input "*Le Pipet*"
type input "[PERSON_NAME]"
type input "CARTIER"
select select "2"
type input "55"
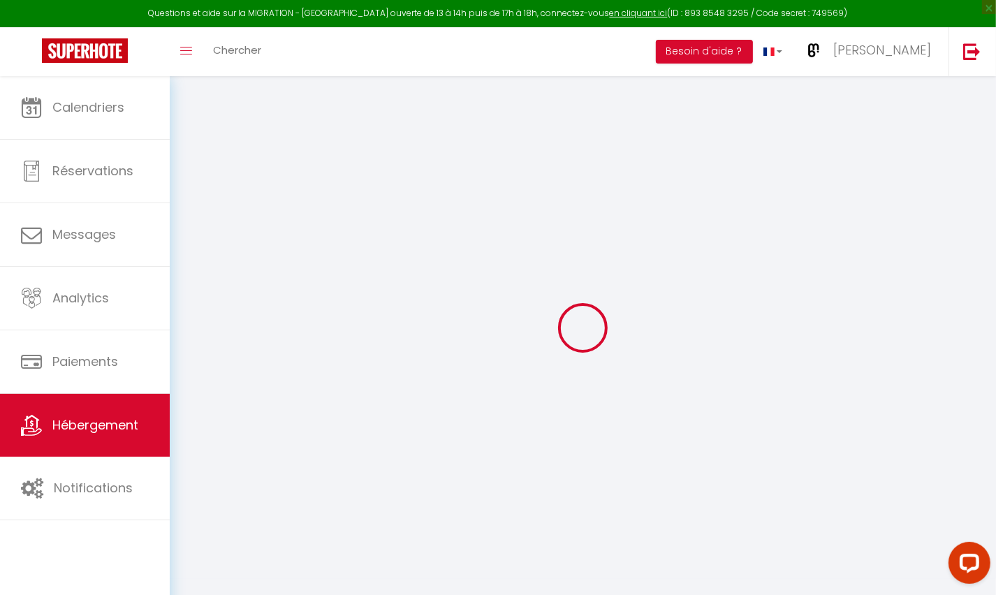
type input "45"
select select
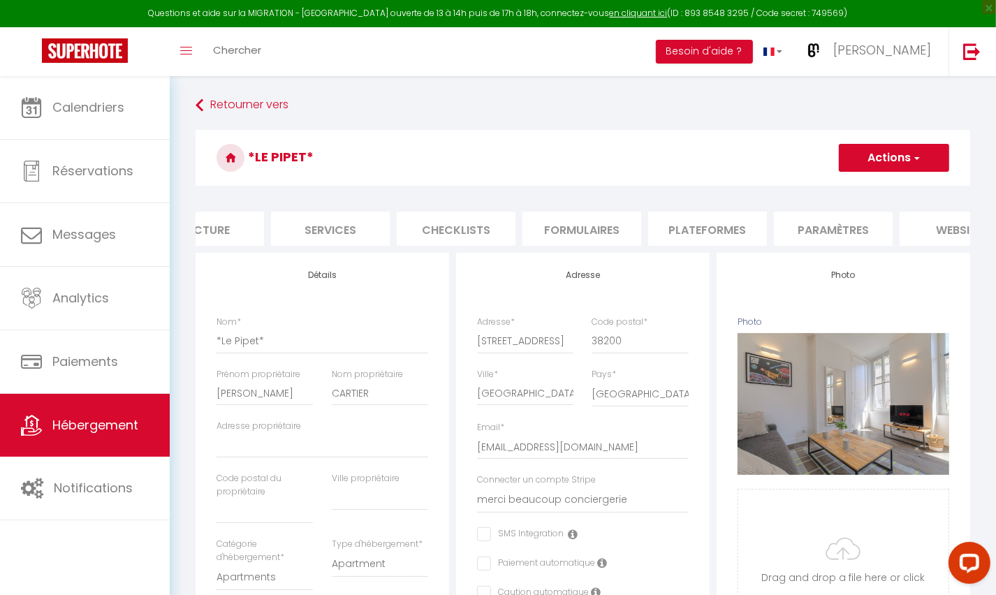
scroll to position [0, 304]
click at [726, 222] on li "Plateformes" at bounding box center [705, 229] width 119 height 34
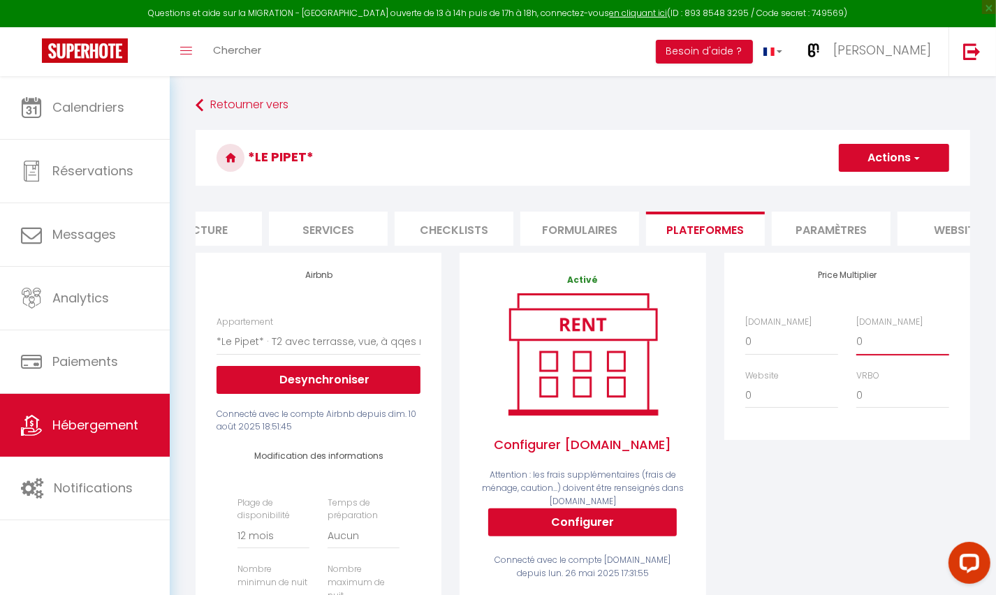
click at [864, 343] on select "0 + 1 % + 2 % + 3 % + 4 % + 5 % + 6 % + 7 % + 8 % + 9 %" at bounding box center [903, 341] width 93 height 27
click at [873, 159] on button "Actions" at bounding box center [894, 158] width 110 height 28
click at [871, 188] on link "Enregistrer" at bounding box center [893, 189] width 110 height 18
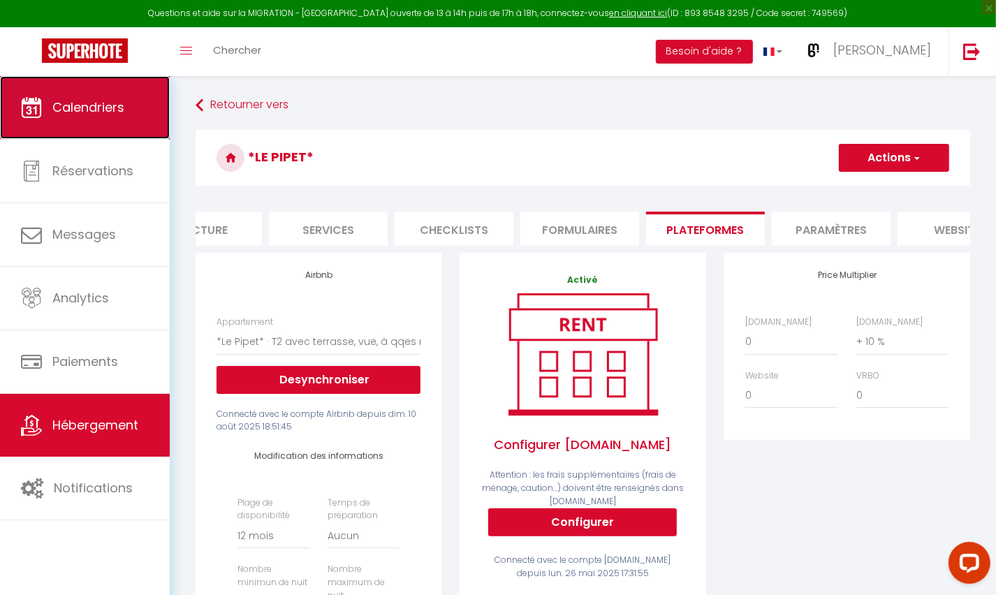
click at [90, 118] on link "Calendriers" at bounding box center [85, 107] width 170 height 63
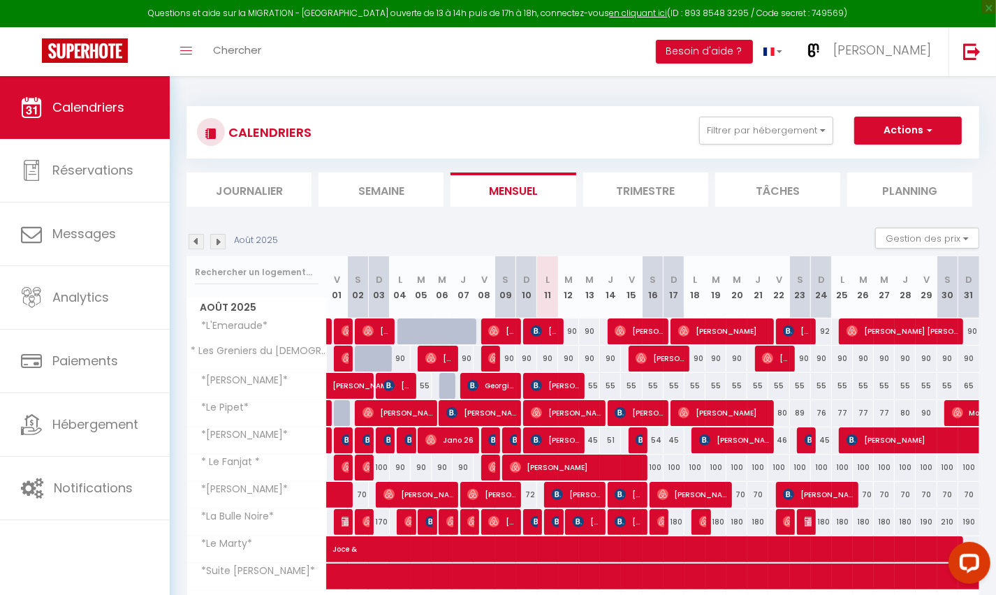
click at [196, 243] on img at bounding box center [196, 241] width 15 height 15
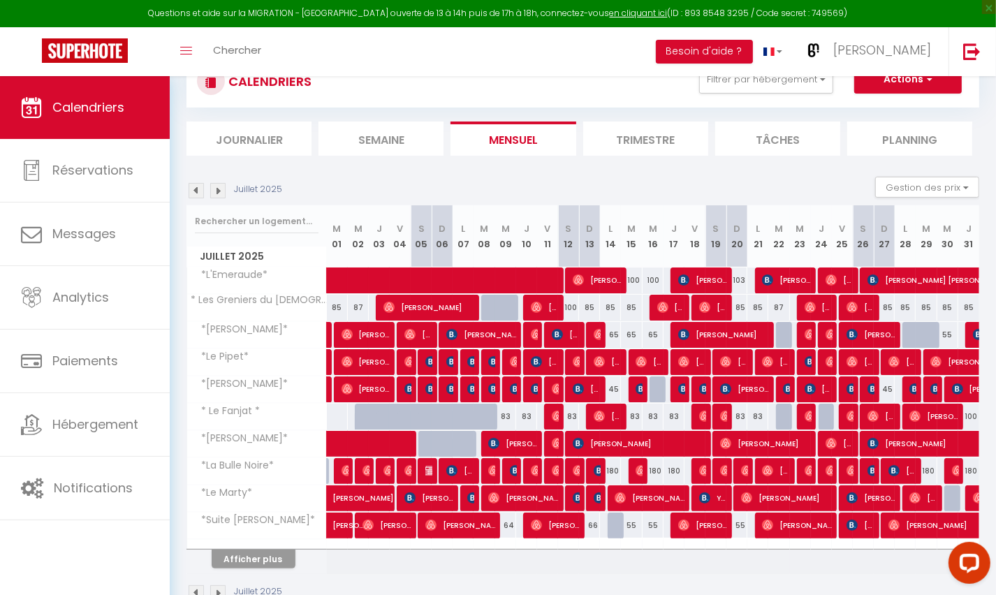
scroll to position [82, 0]
